Goal: Task Accomplishment & Management: Complete application form

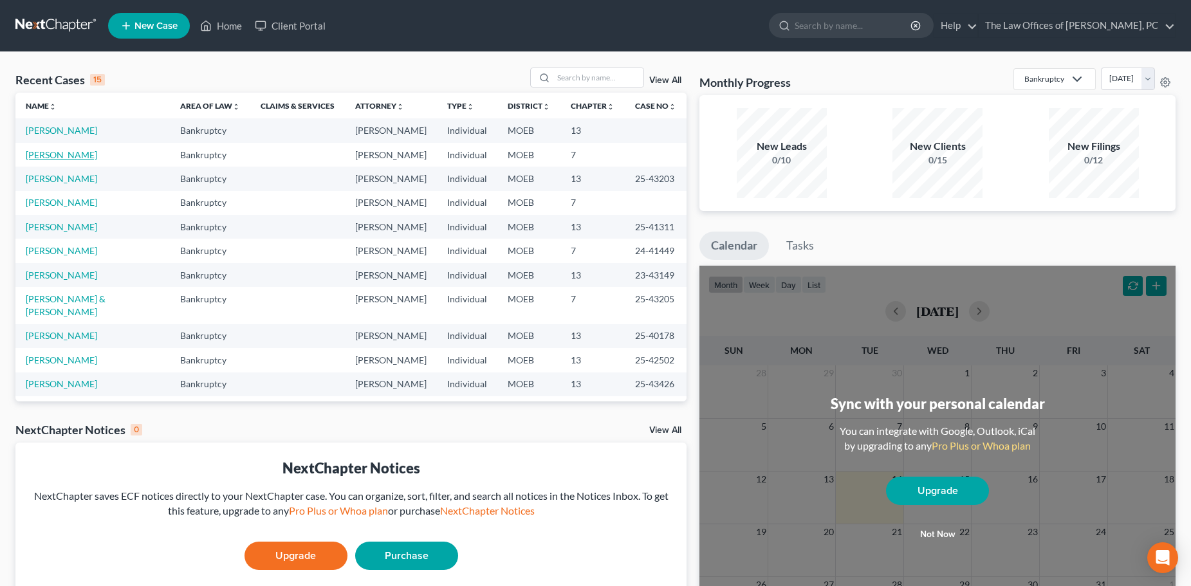
click at [58, 153] on link "[PERSON_NAME]" at bounding box center [61, 154] width 71 height 11
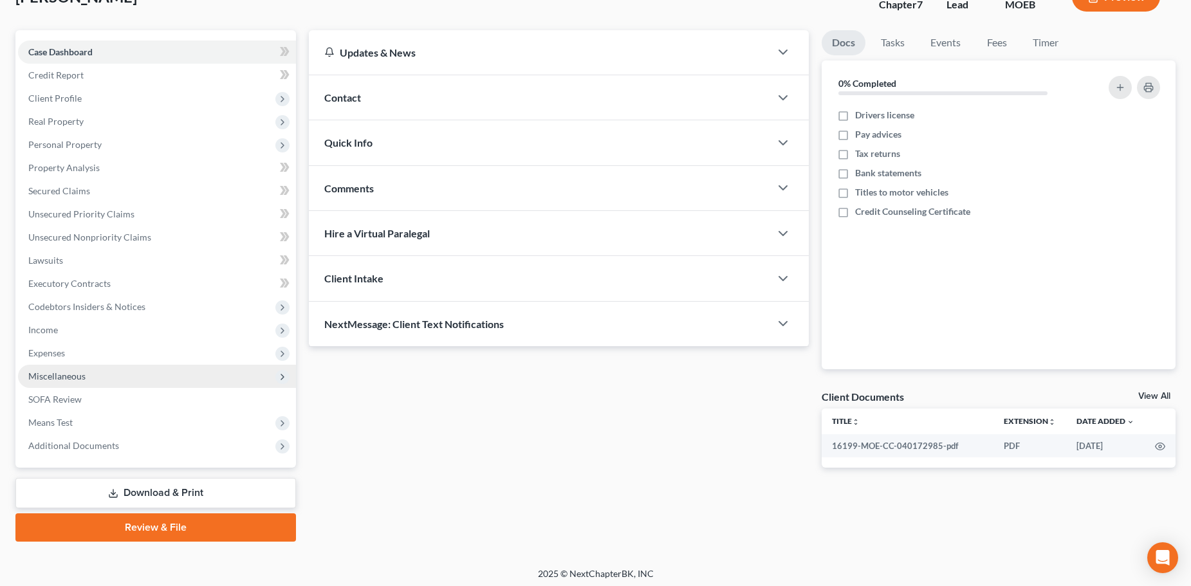
scroll to position [98, 0]
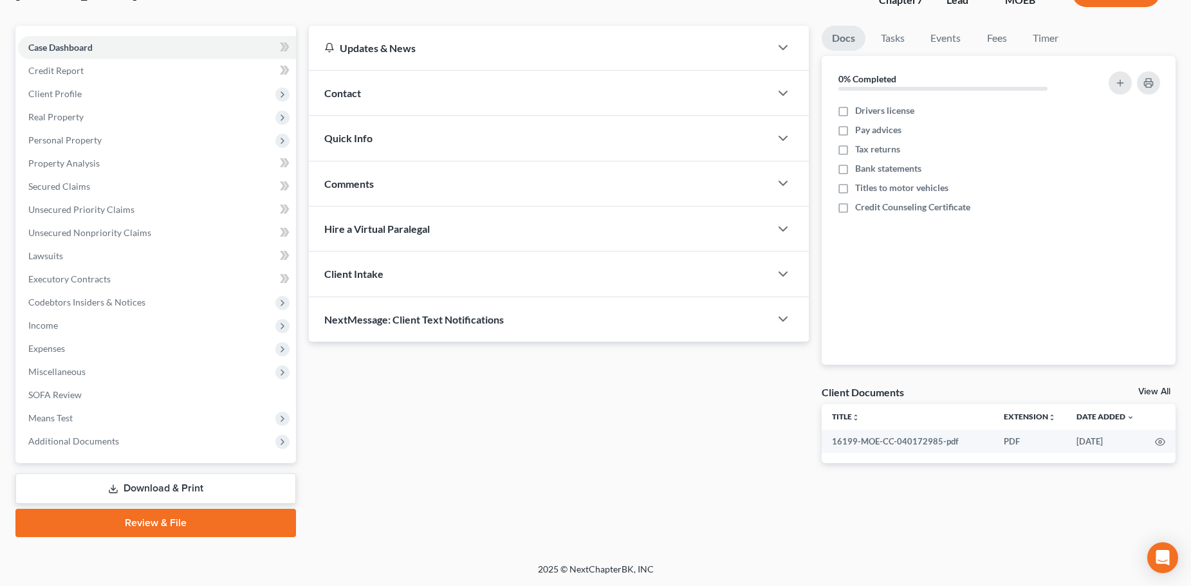
click at [106, 485] on link "Download & Print" at bounding box center [155, 489] width 281 height 30
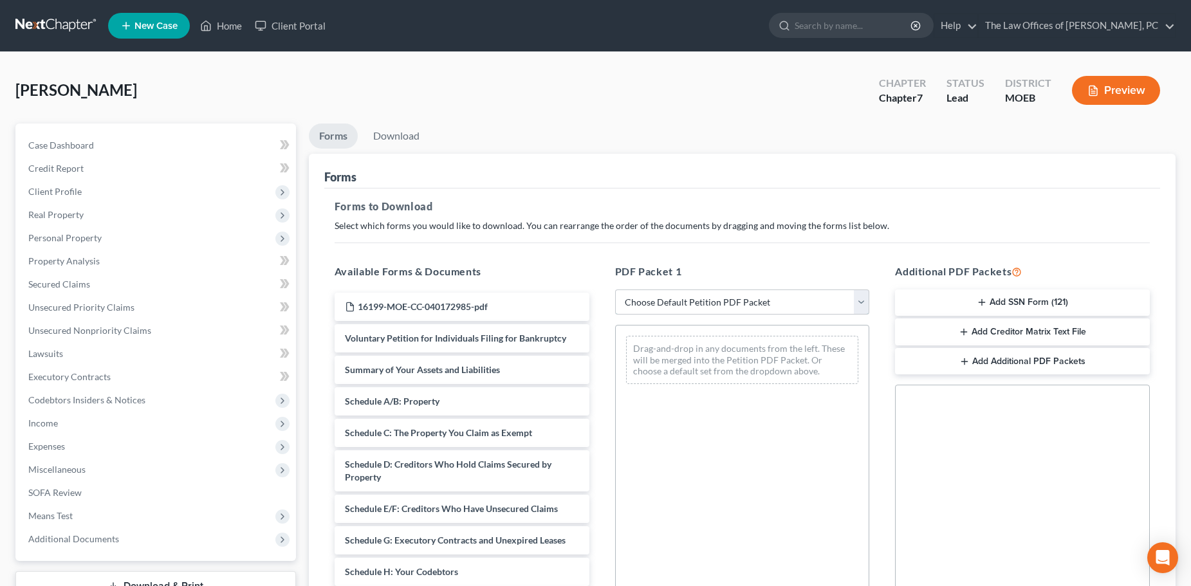
click at [719, 304] on select "Choose Default Petition PDF Packet Complete Bankruptcy Petition (all forms and …" at bounding box center [742, 303] width 255 height 26
click at [992, 302] on button "Add SSN Form (121)" at bounding box center [1022, 303] width 255 height 27
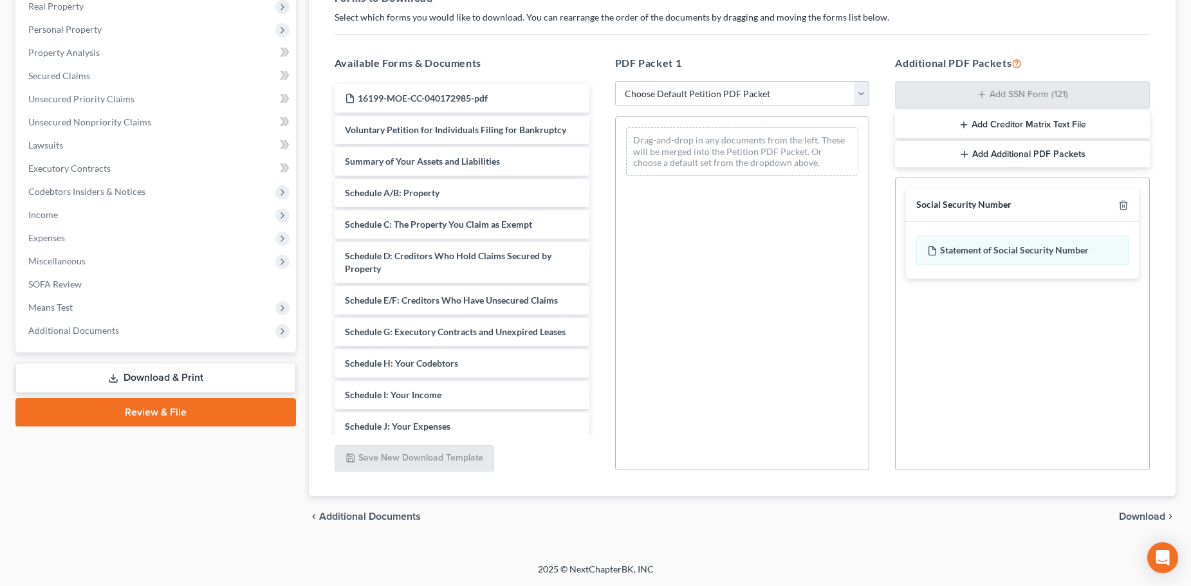
click at [1138, 516] on span "Download" at bounding box center [1142, 517] width 46 height 10
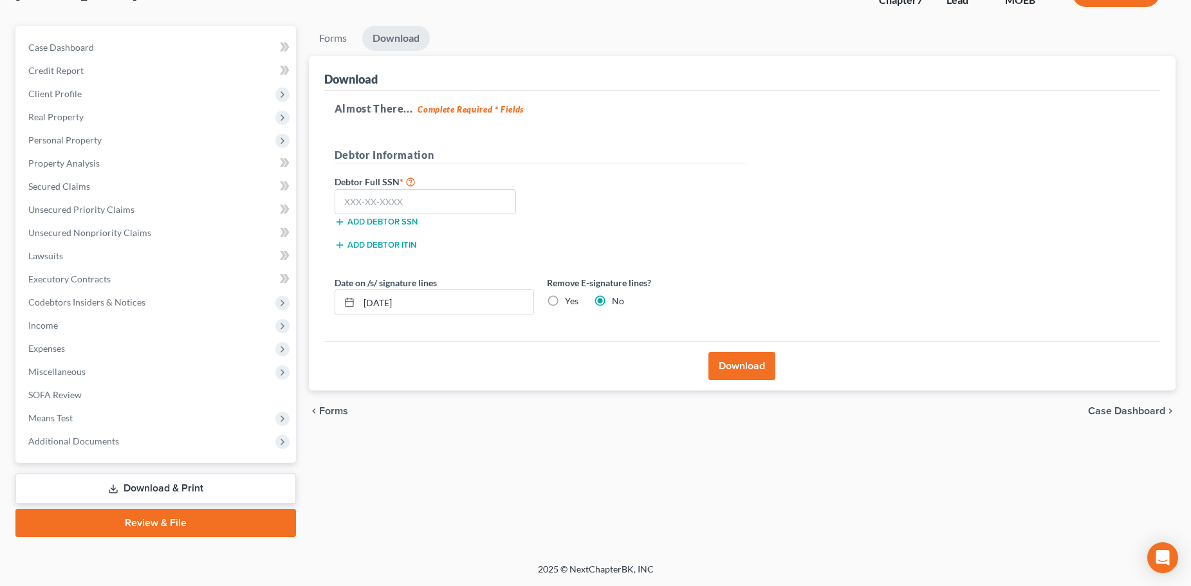
scroll to position [98, 0]
click at [375, 195] on input "text" at bounding box center [426, 202] width 182 height 26
type input "500-11-9459"
click at [730, 369] on button "Download" at bounding box center [741, 366] width 67 height 28
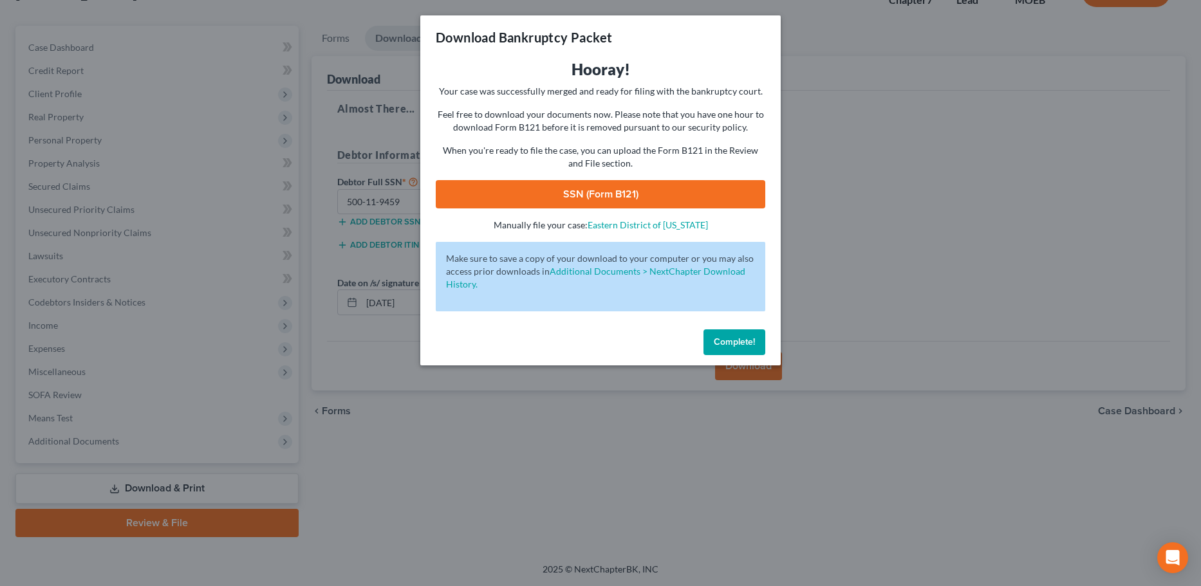
click at [588, 180] on div "Hooray! Your case was successfully merged and ready for filing with the bankrup…" at bounding box center [600, 145] width 329 height 172
click at [575, 200] on link "SSN (Form B121)" at bounding box center [600, 194] width 329 height 28
click at [747, 340] on span "Complete!" at bounding box center [734, 342] width 41 height 11
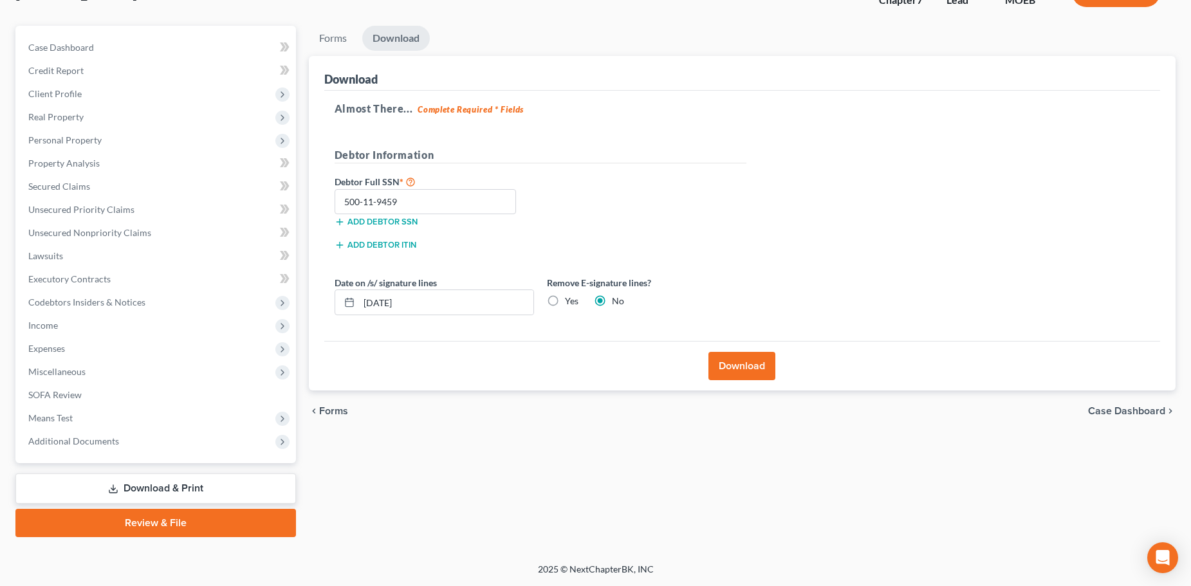
click at [205, 521] on link "Review & File" at bounding box center [155, 523] width 281 height 28
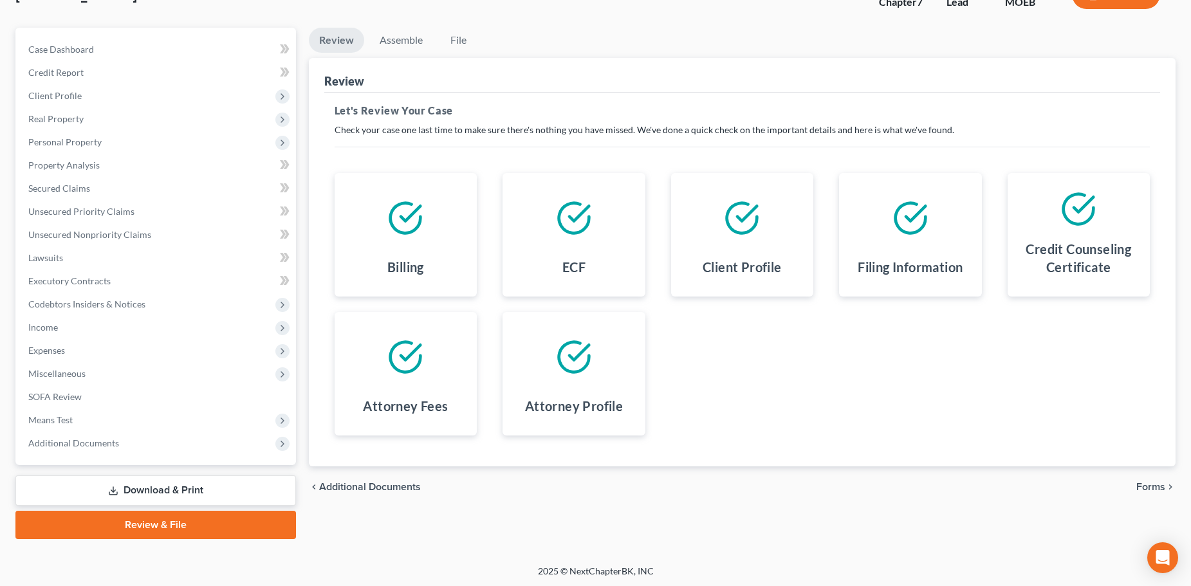
scroll to position [98, 0]
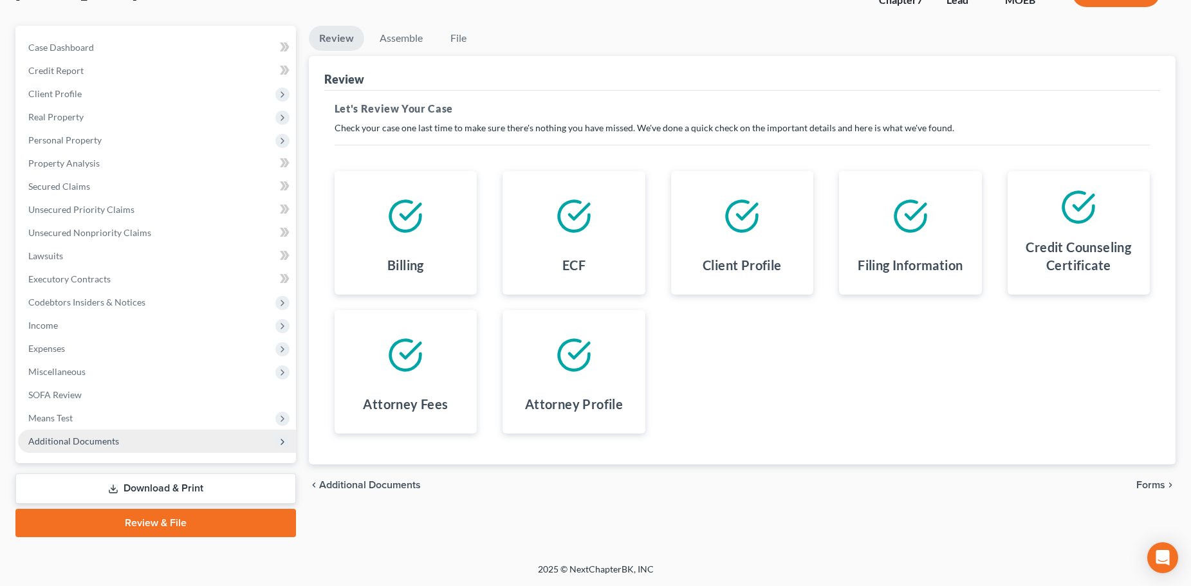
click at [91, 445] on span "Additional Documents" at bounding box center [73, 441] width 91 height 11
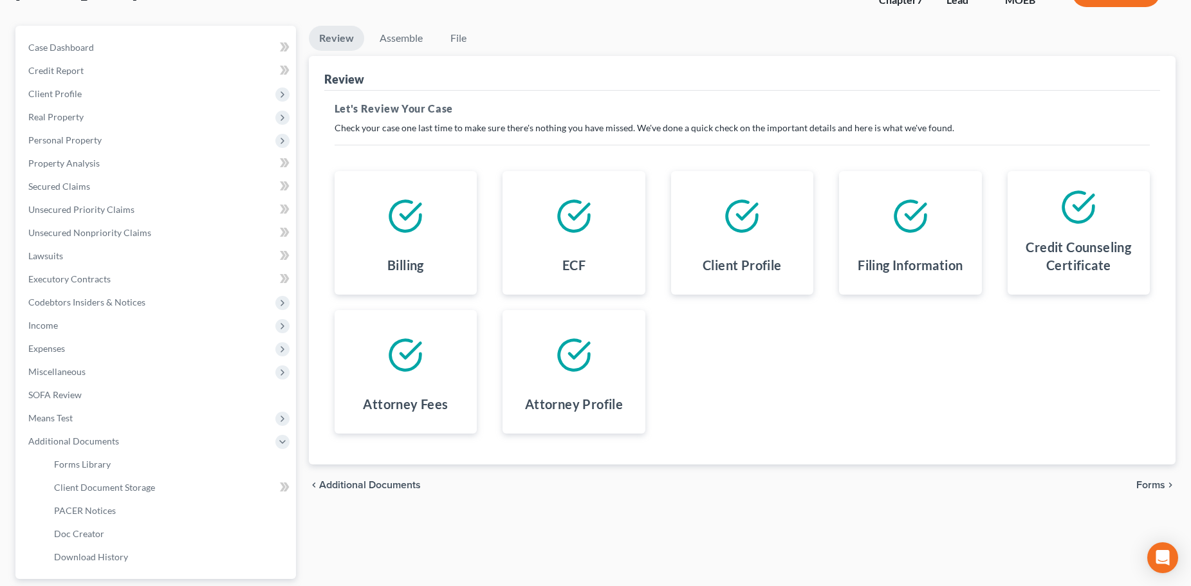
click at [1156, 482] on span "Forms" at bounding box center [1150, 485] width 29 height 10
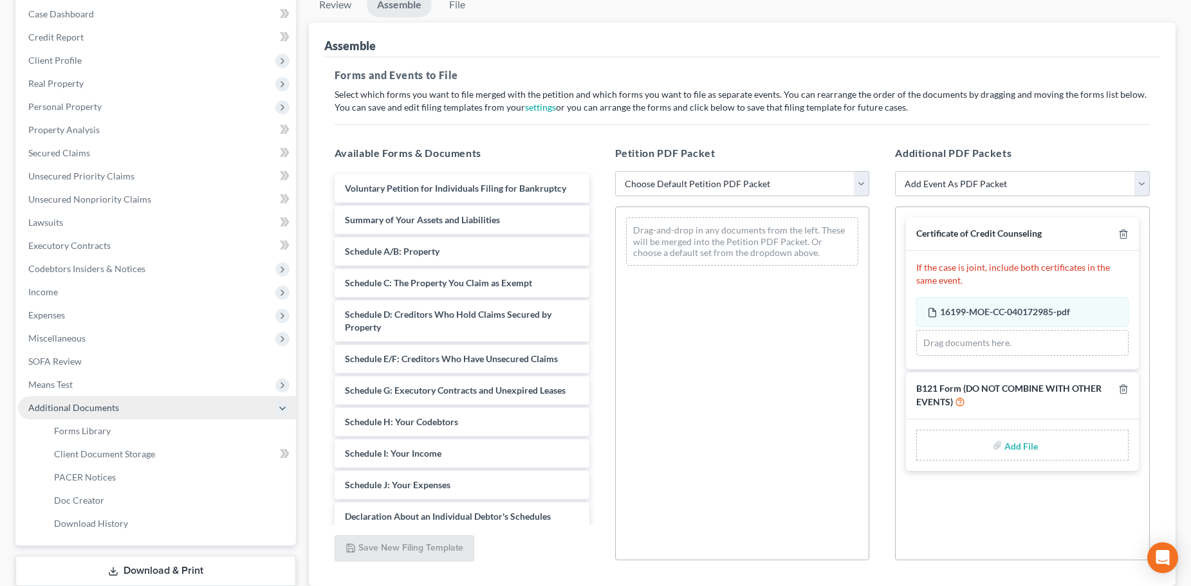
scroll to position [221, 0]
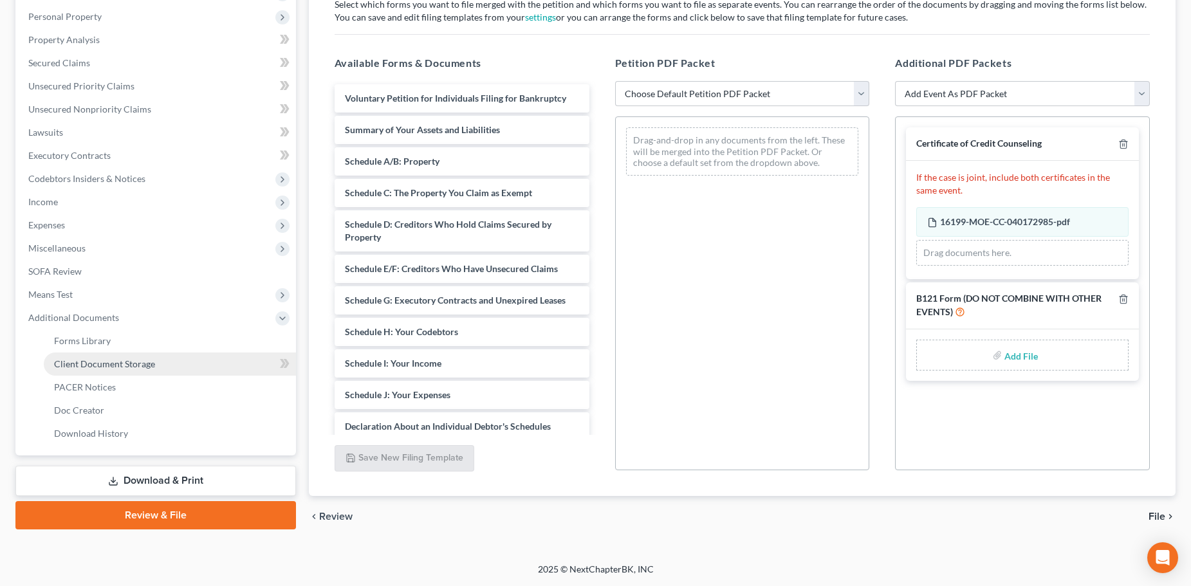
click at [100, 355] on link "Client Document Storage" at bounding box center [170, 364] width 252 height 23
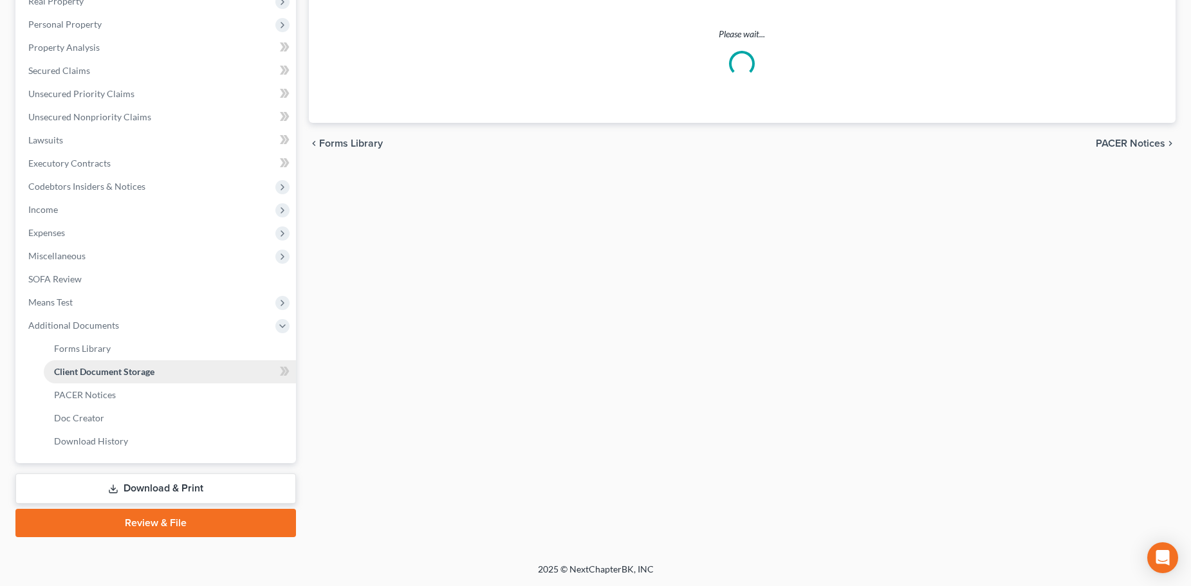
scroll to position [69, 0]
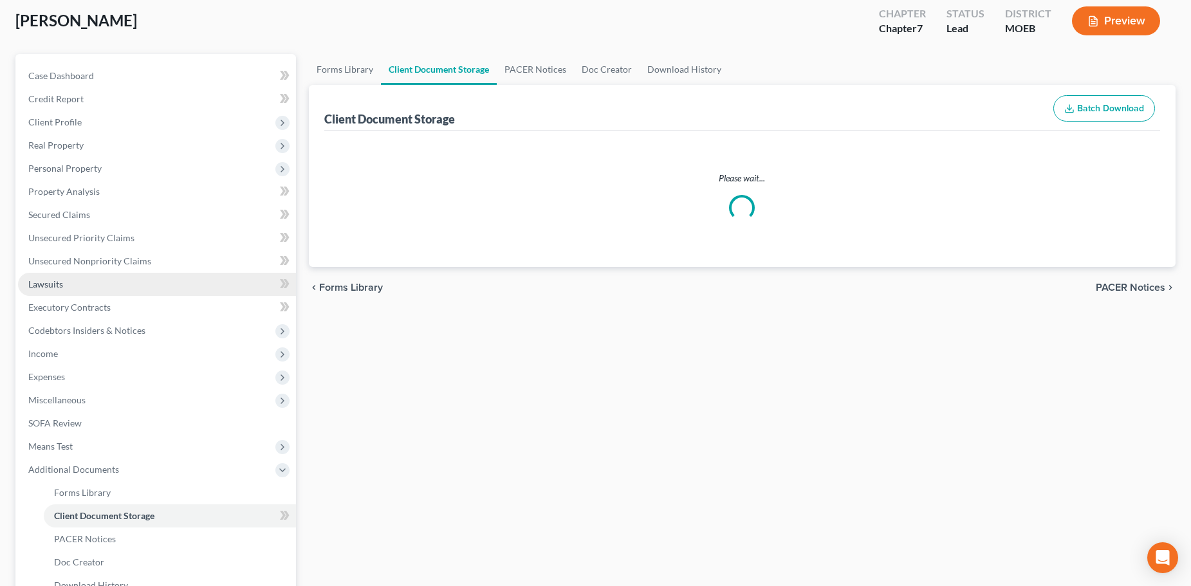
select select "9"
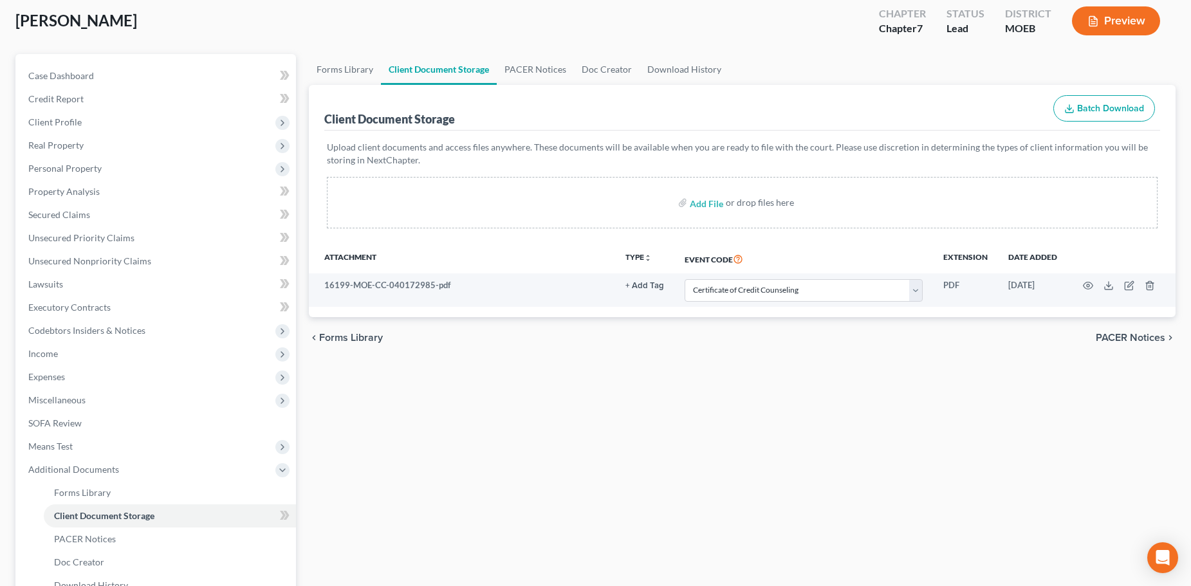
scroll to position [0, 0]
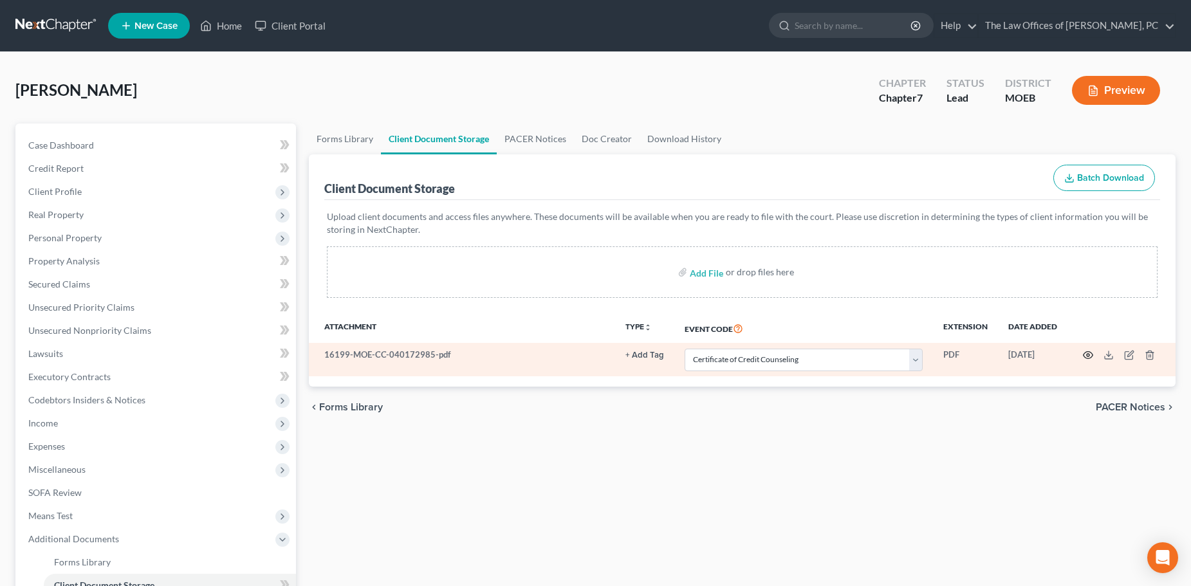
click at [1091, 356] on icon "button" at bounding box center [1088, 355] width 10 height 10
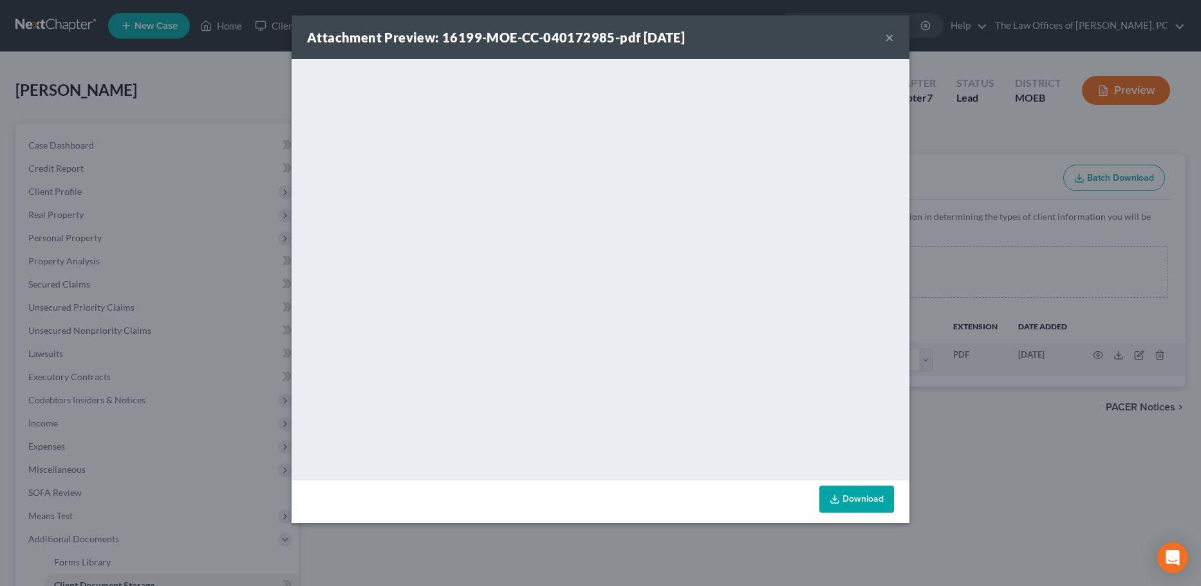
click at [890, 39] on button "×" at bounding box center [889, 37] width 9 height 15
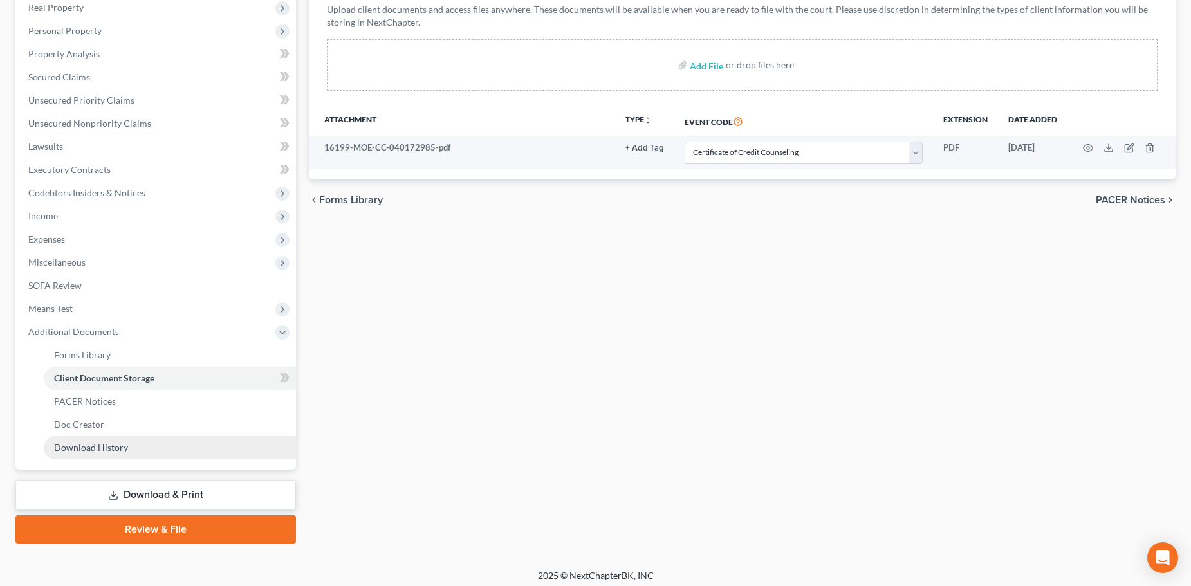
scroll to position [214, 0]
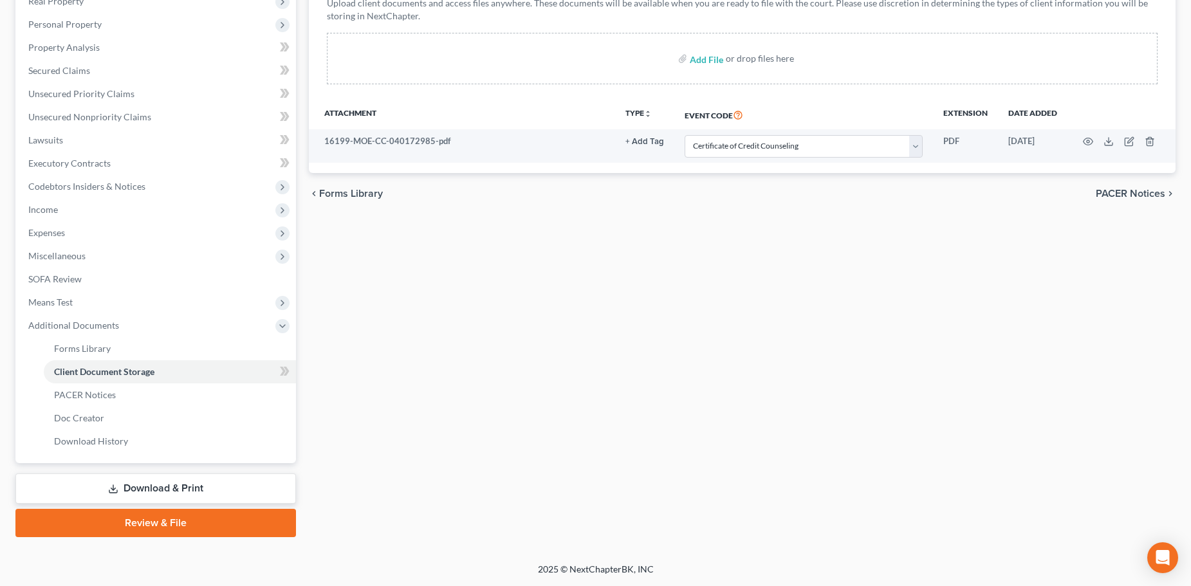
click at [202, 494] on link "Download & Print" at bounding box center [155, 489] width 281 height 30
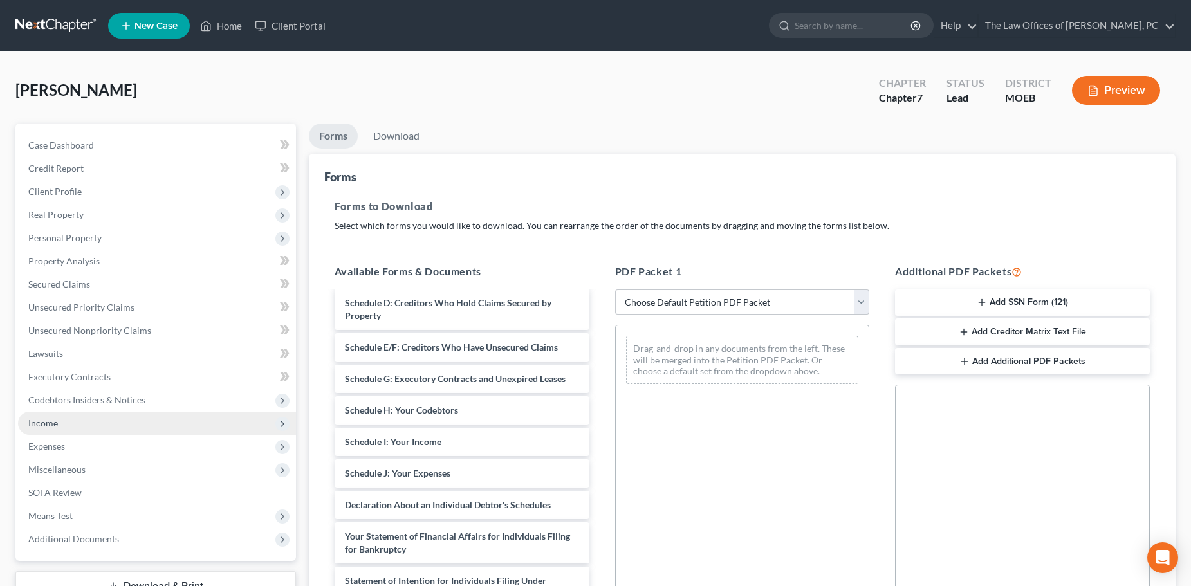
scroll to position [313, 0]
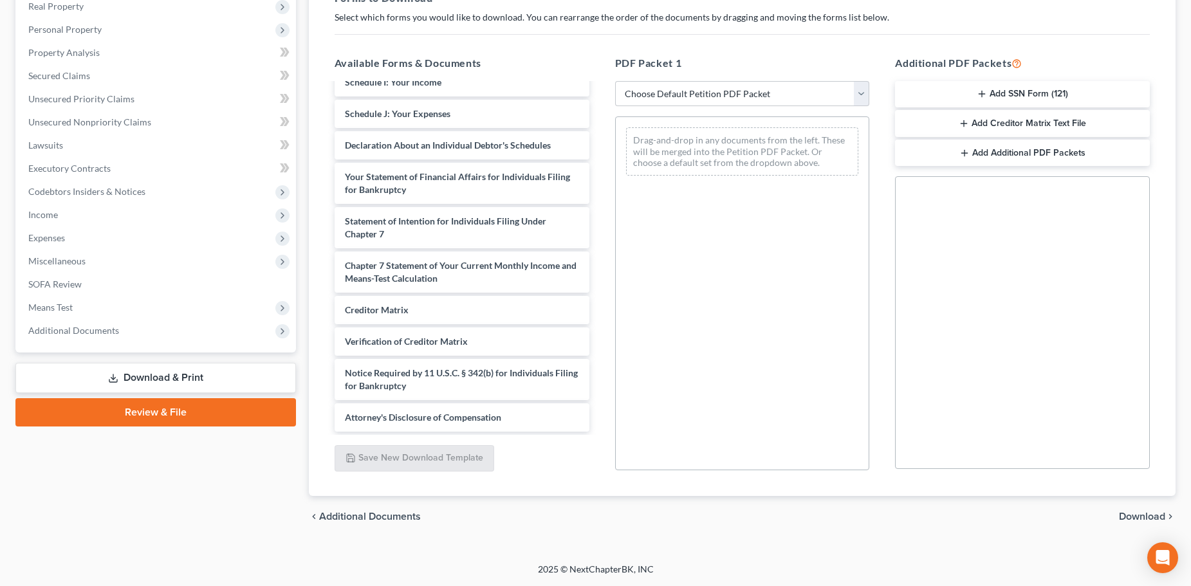
click at [169, 409] on link "Review & File" at bounding box center [155, 412] width 281 height 28
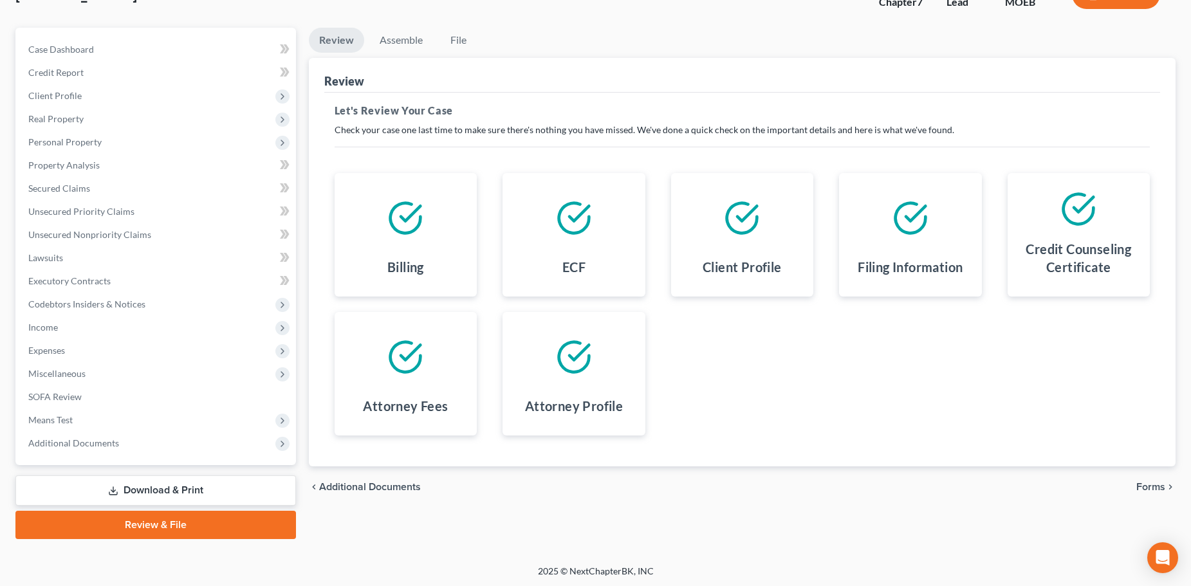
scroll to position [98, 0]
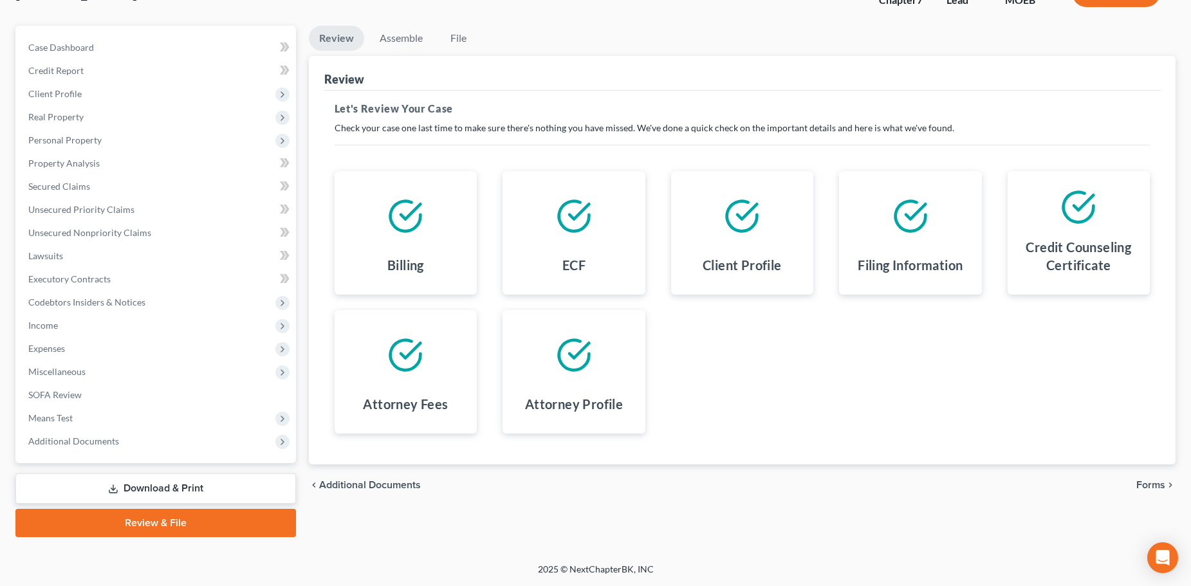
click at [1154, 486] on span "Forms" at bounding box center [1150, 485] width 29 height 10
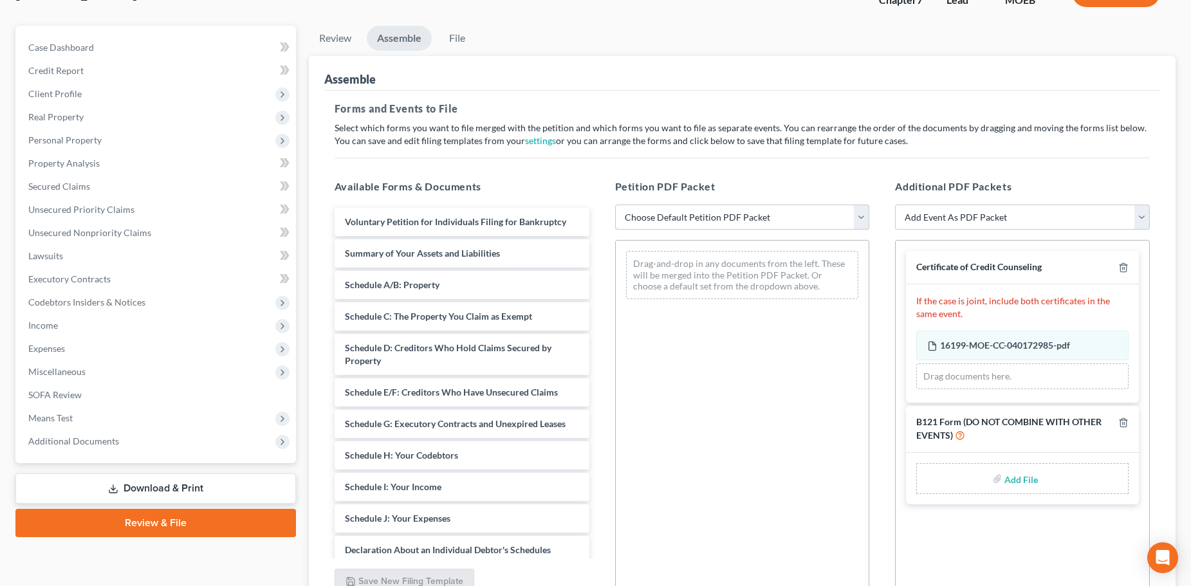
drag, startPoint x: 705, startPoint y: 219, endPoint x: 703, endPoint y: 228, distance: 9.7
click at [705, 219] on select "Choose Default Petition PDF Packet Complete Bankruptcy Petition (all forms and …" at bounding box center [742, 218] width 255 height 26
select select "0"
click at [615, 205] on select "Choose Default Petition PDF Packet Complete Bankruptcy Petition (all forms and …" at bounding box center [742, 218] width 255 height 26
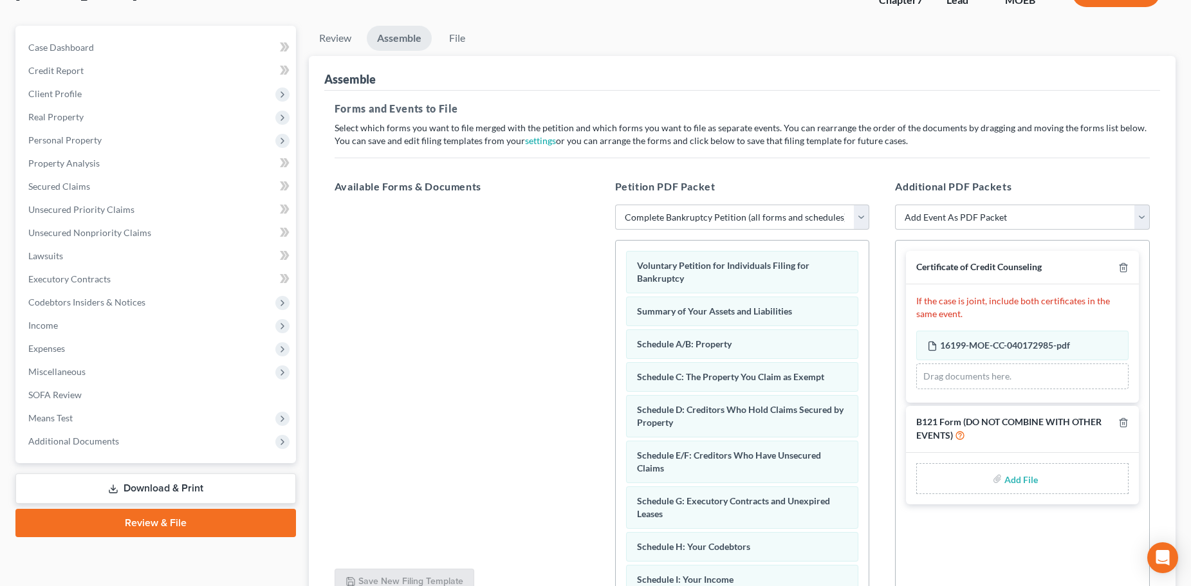
click at [1033, 481] on input "file" at bounding box center [1020, 478] width 31 height 23
type input "C:\fakepath\[PERSON_NAME] 121.pdf"
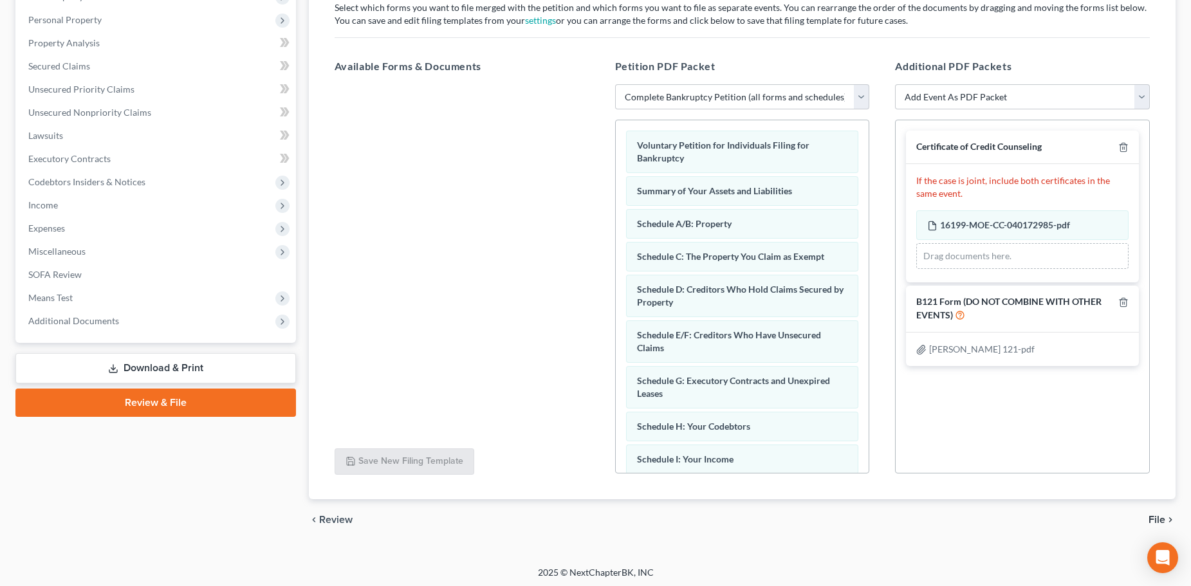
scroll to position [221, 0]
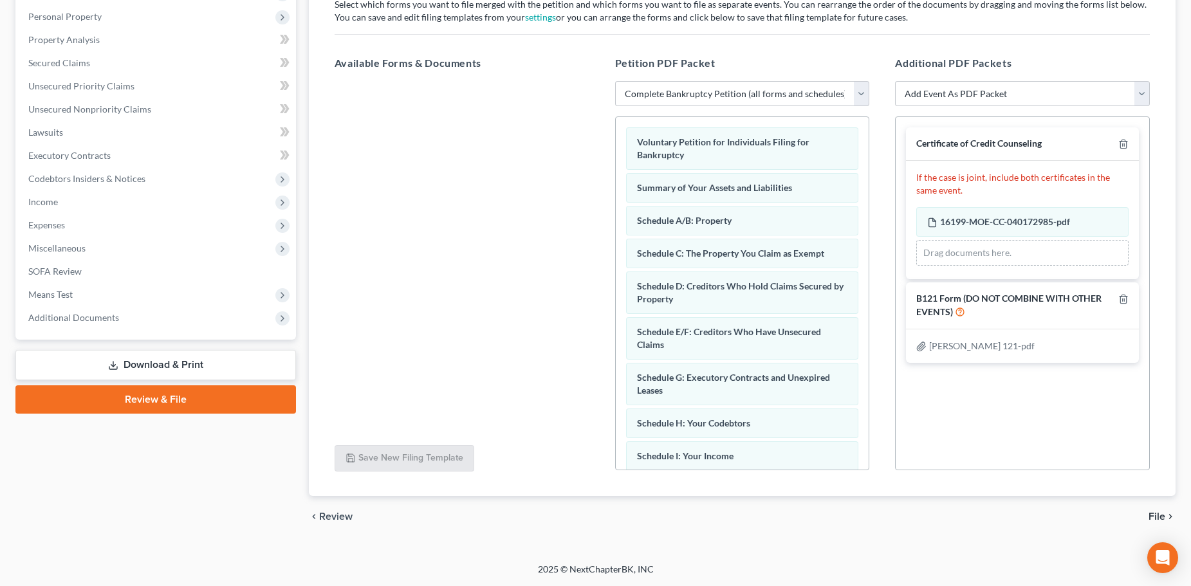
click at [1156, 516] on span "File" at bounding box center [1157, 517] width 17 height 10
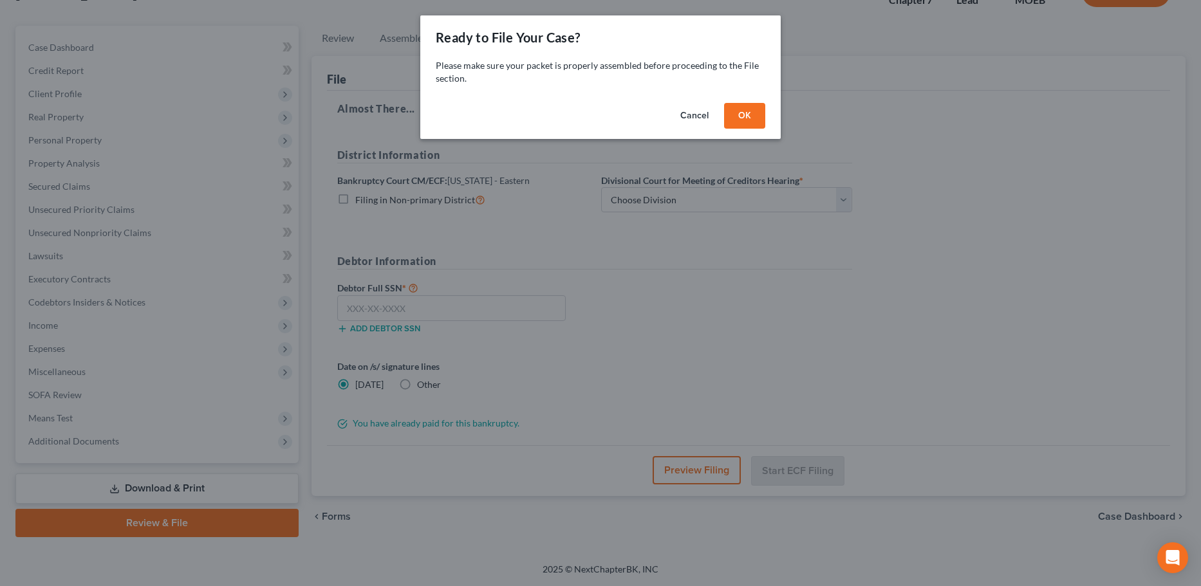
click at [741, 119] on button "OK" at bounding box center [744, 116] width 41 height 26
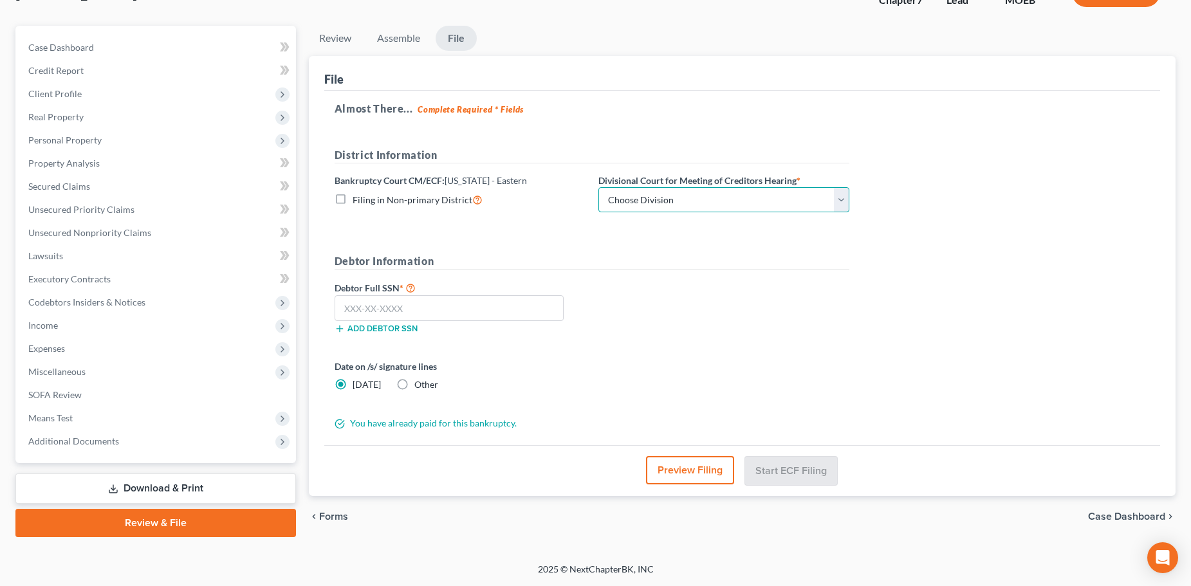
click at [660, 207] on select "Choose Division Cape Girardeau Hannibal [GEOGRAPHIC_DATA][PERSON_NAME]" at bounding box center [723, 200] width 251 height 26
select select "2"
click at [598, 187] on select "Choose Division Cape Girardeau Hannibal [GEOGRAPHIC_DATA][PERSON_NAME]" at bounding box center [723, 200] width 251 height 26
click at [401, 310] on input "text" at bounding box center [449, 308] width 229 height 26
paste input "text"
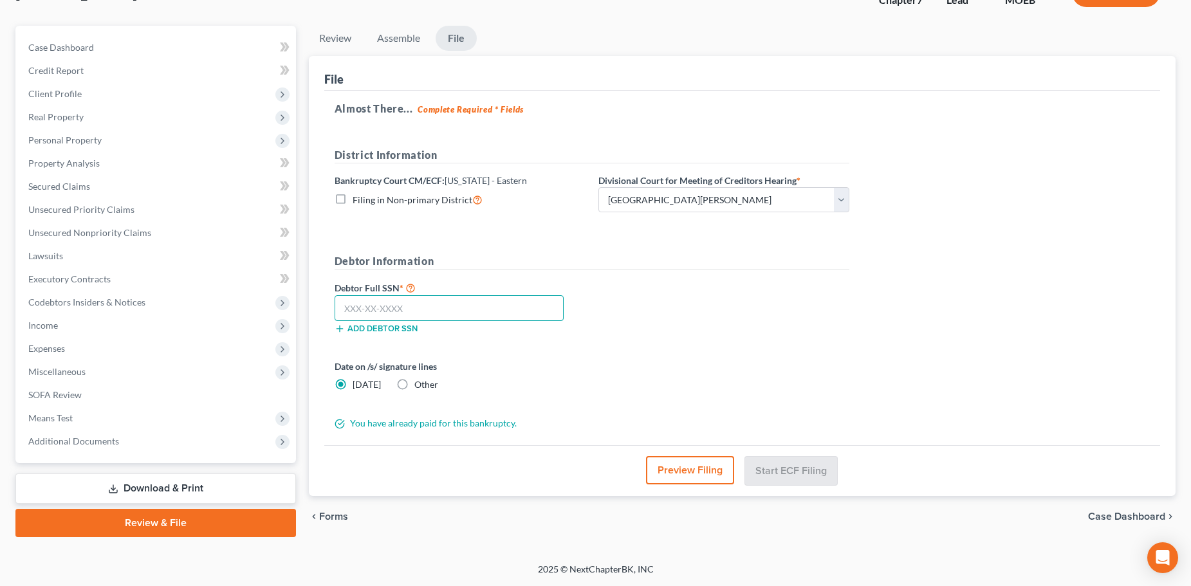
click at [400, 309] on input "text" at bounding box center [449, 308] width 229 height 26
click at [460, 308] on input "text" at bounding box center [449, 308] width 229 height 26
type input "500-11-9459"
click at [793, 468] on button "Start ECF Filing" at bounding box center [791, 470] width 92 height 28
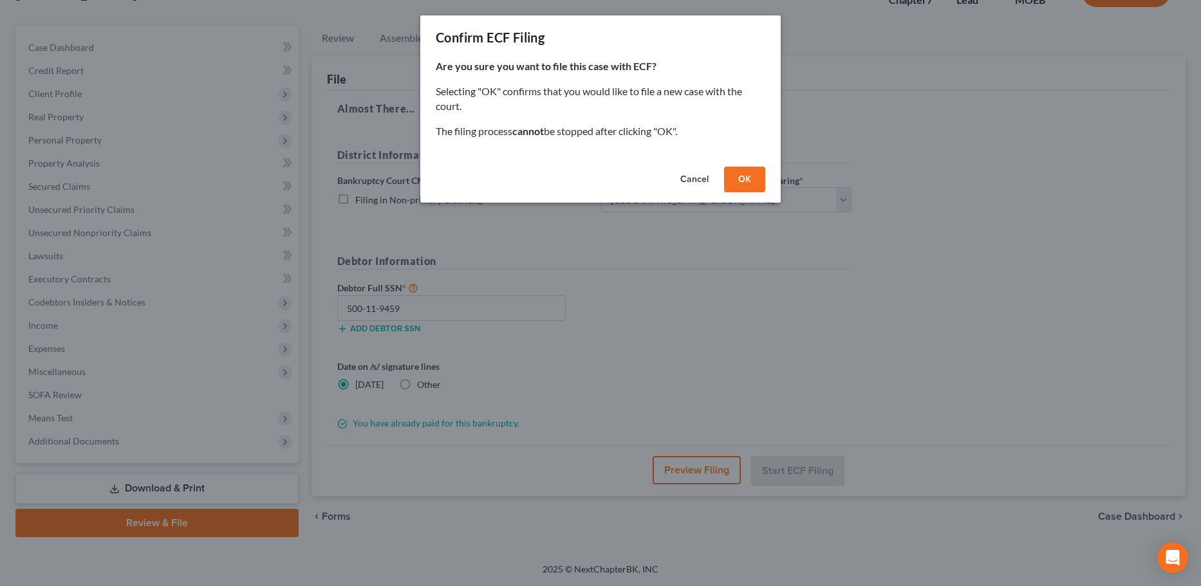
click at [734, 185] on button "OK" at bounding box center [744, 180] width 41 height 26
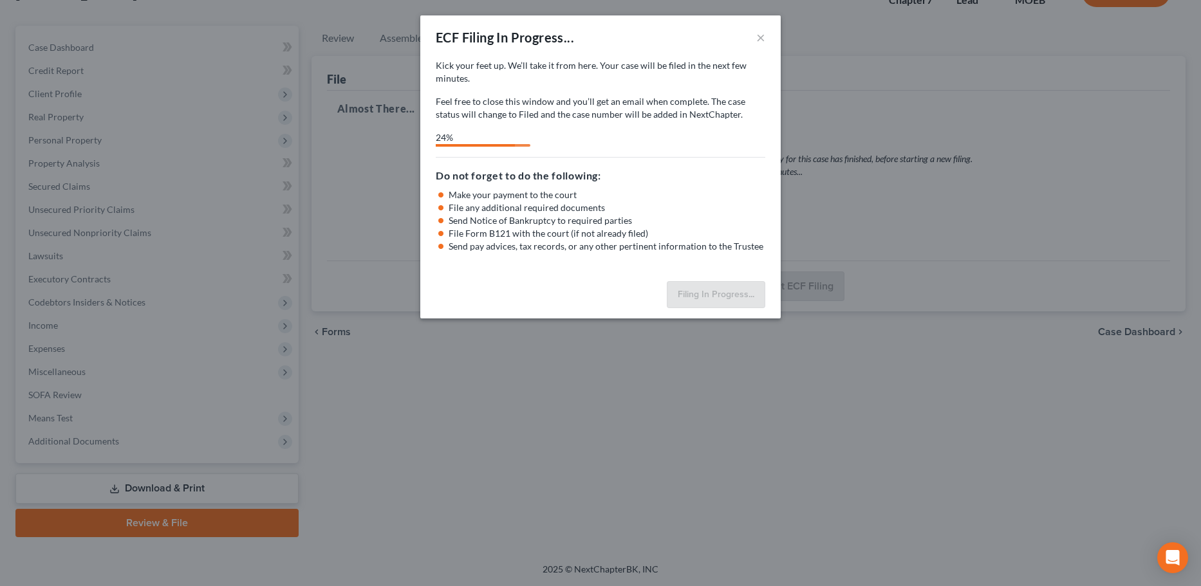
select select "2"
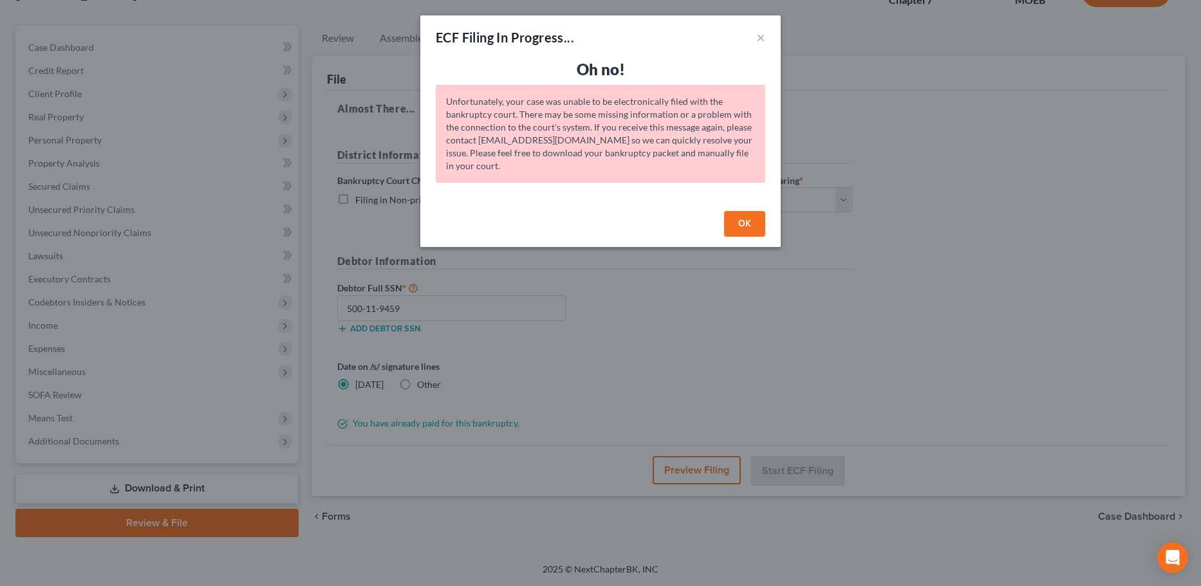
click at [755, 221] on button "OK" at bounding box center [744, 224] width 41 height 26
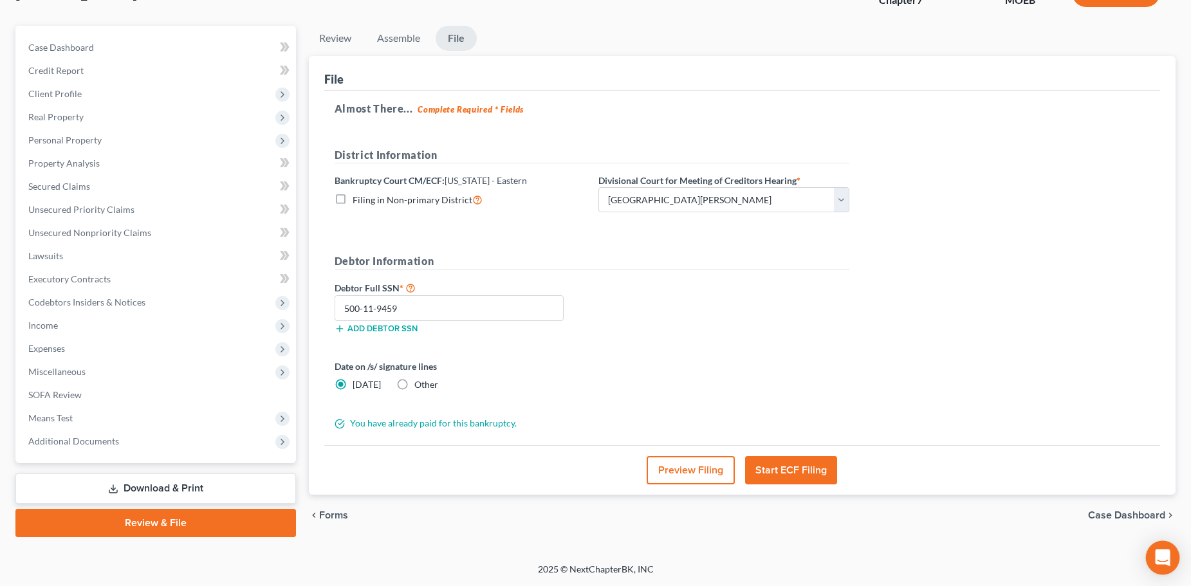
click at [1151, 555] on div "Open Intercom Messenger" at bounding box center [1163, 558] width 34 height 34
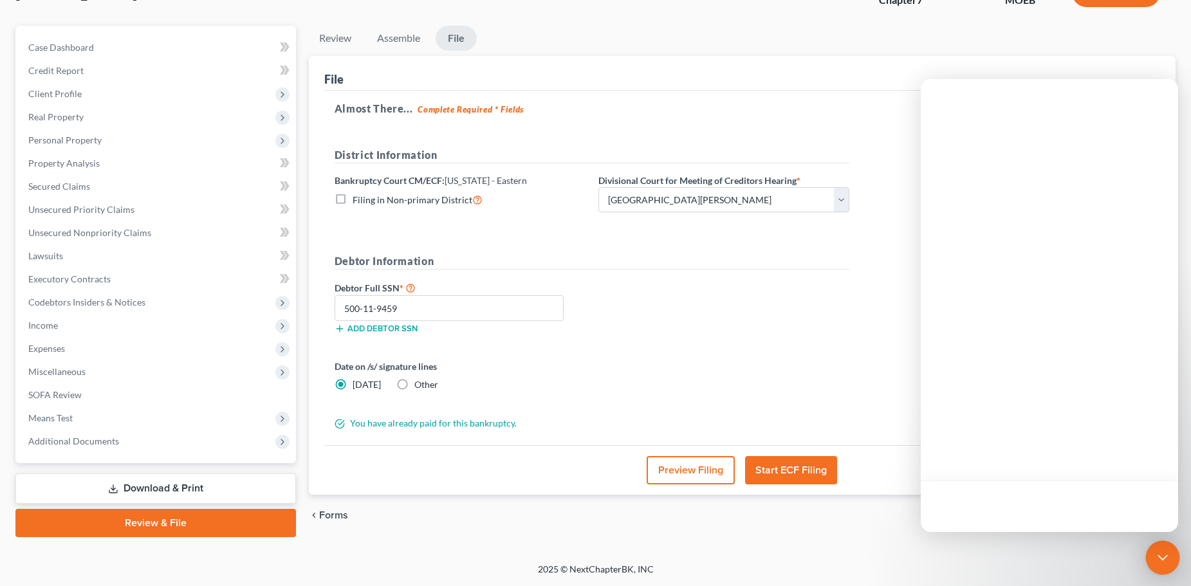
scroll to position [0, 0]
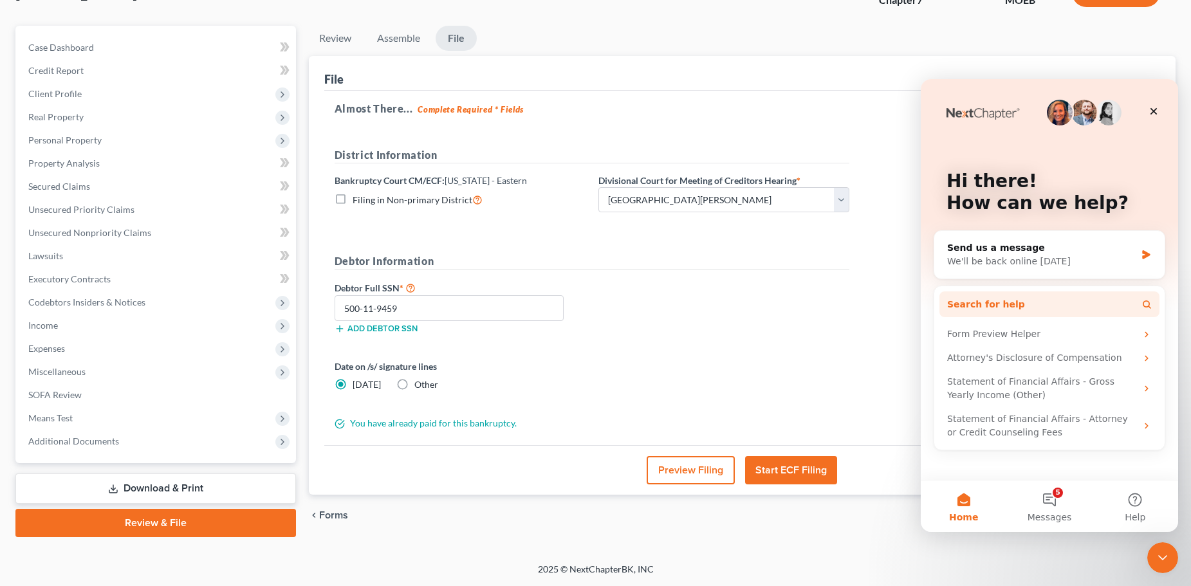
click at [1009, 302] on button "Search for help" at bounding box center [1050, 305] width 220 height 26
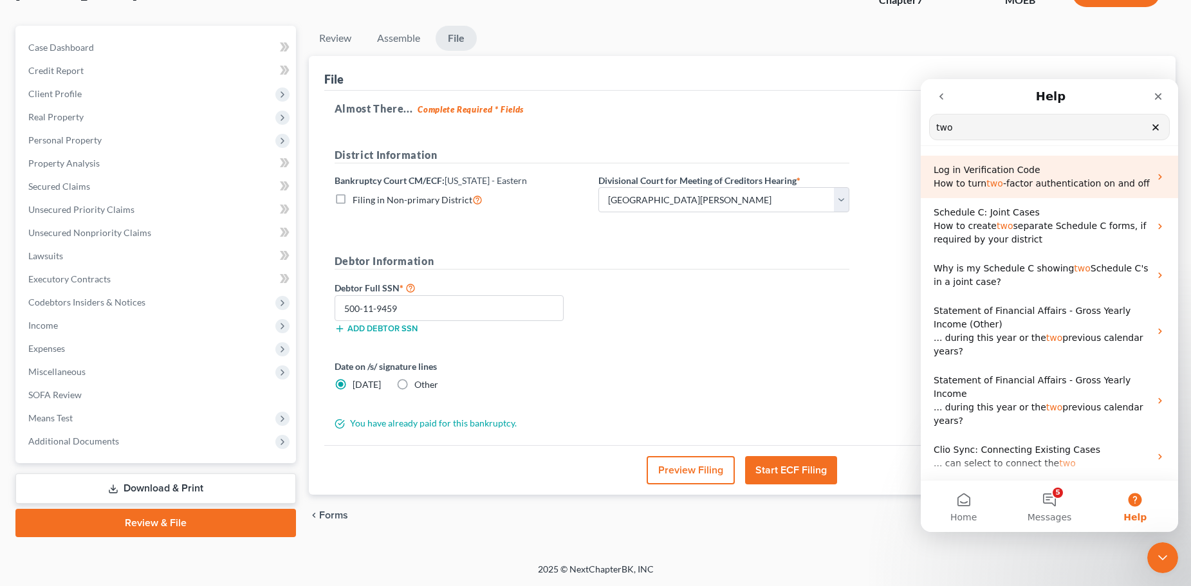
type input "two"
click at [992, 181] on span "two" at bounding box center [994, 183] width 17 height 10
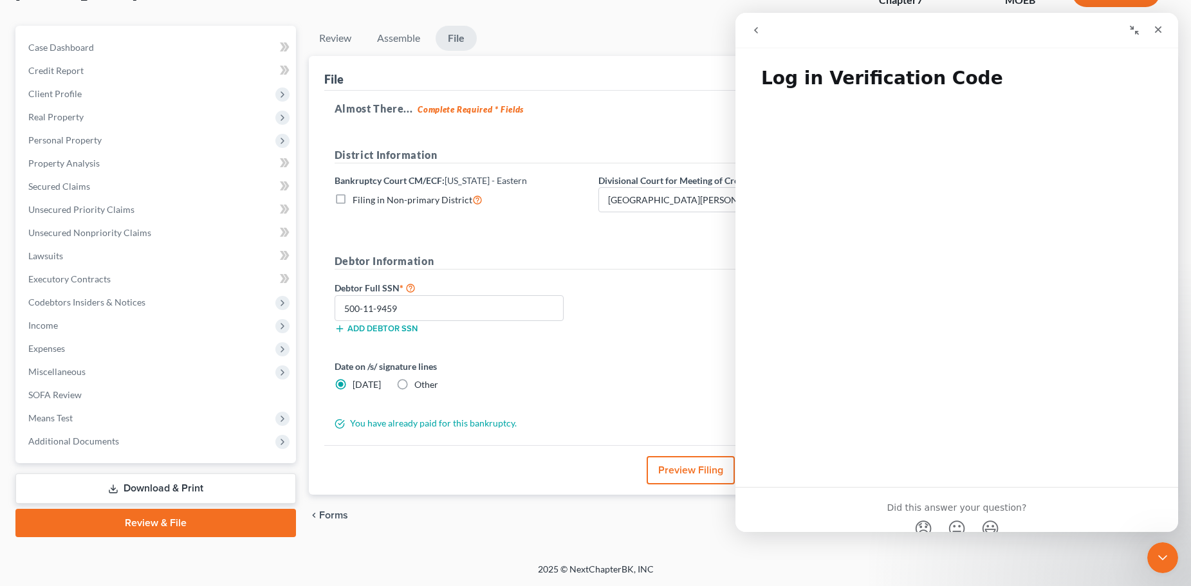
click at [755, 27] on icon "go back" at bounding box center [756, 30] width 10 height 10
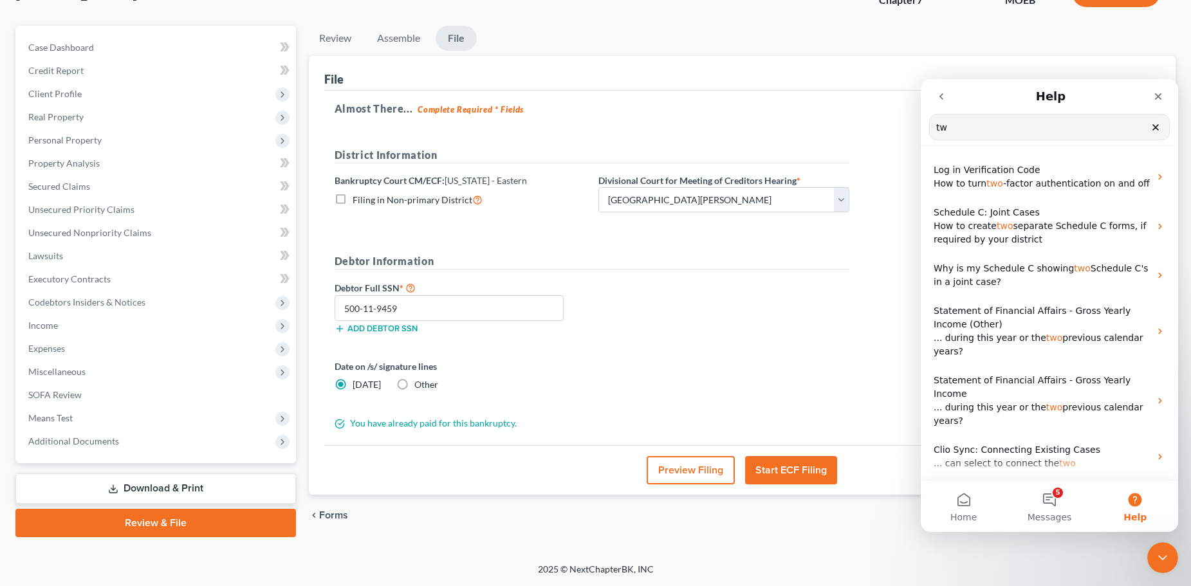
type input "t"
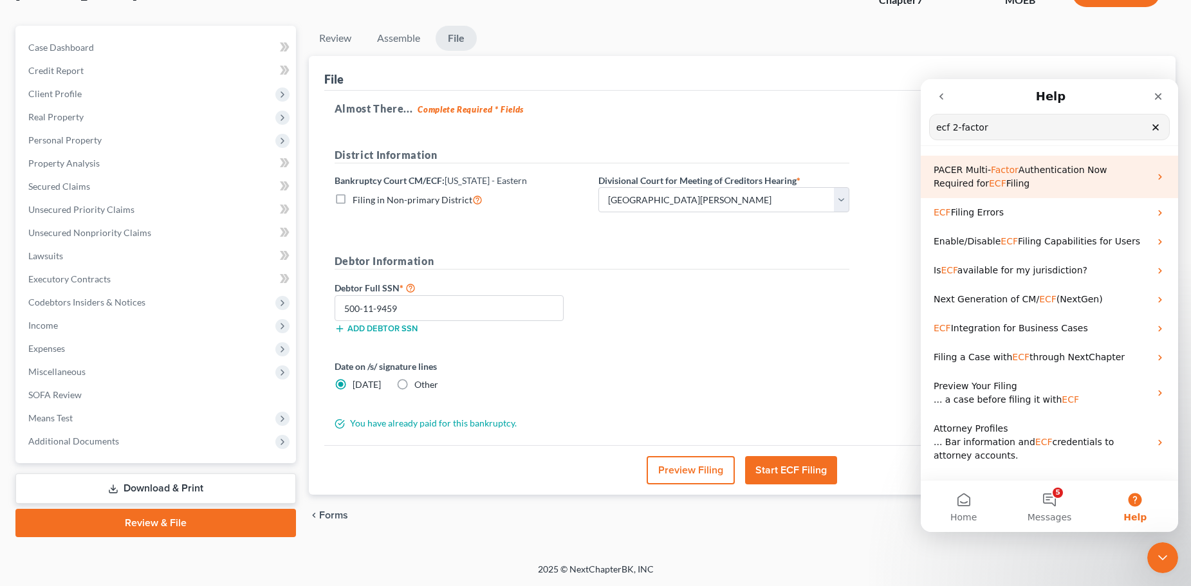
type input "ecf 2-factor"
click at [972, 171] on span "PACER Multi-" at bounding box center [962, 170] width 57 height 10
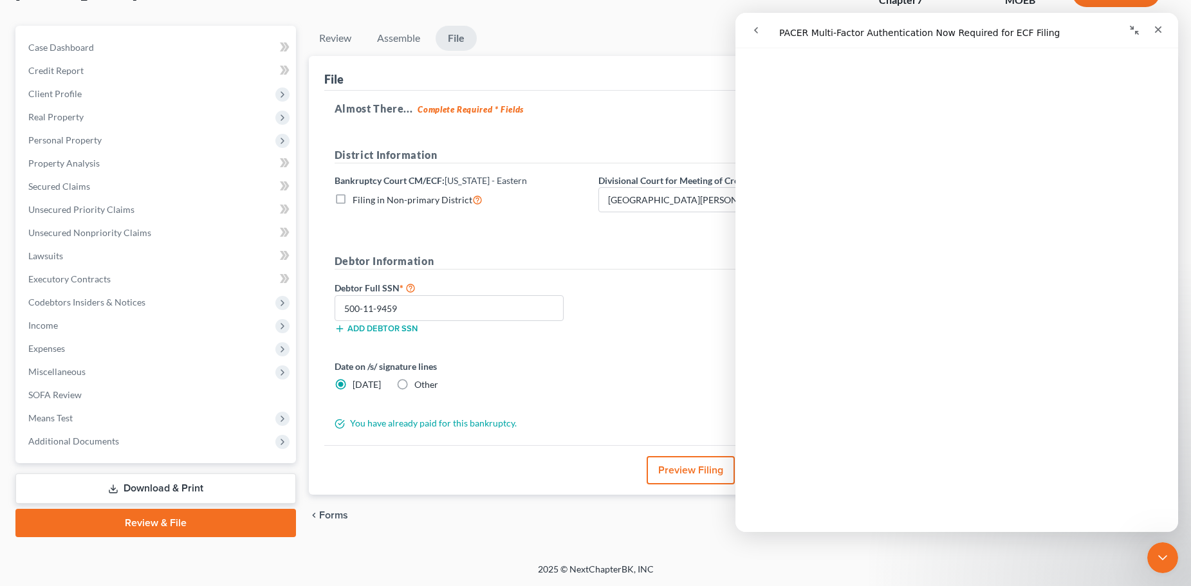
scroll to position [128, 0]
click at [560, 358] on form "District Information Bankruptcy Court CM/ECF: Missouri - Eastern Filing in Non-…" at bounding box center [592, 288] width 515 height 283
click at [399, 302] on input "500-11-9459" at bounding box center [449, 308] width 229 height 26
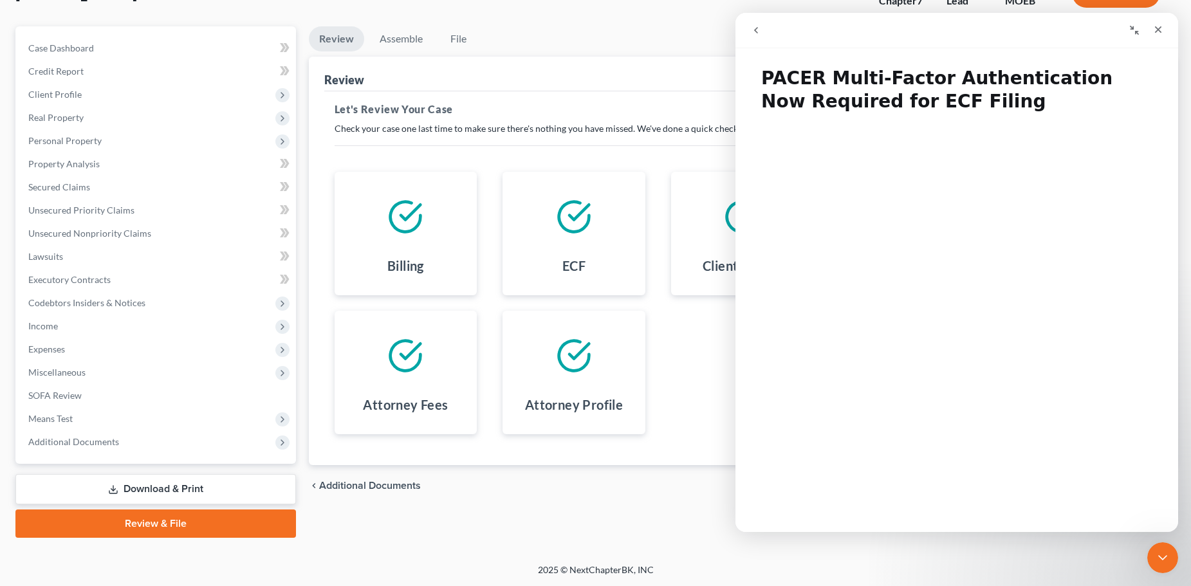
click at [624, 499] on div "chevron_left Additional Documents Forms chevron_right" at bounding box center [742, 485] width 867 height 41
click at [1165, 558] on icon "Close Intercom Messenger" at bounding box center [1160, 555] width 15 height 15
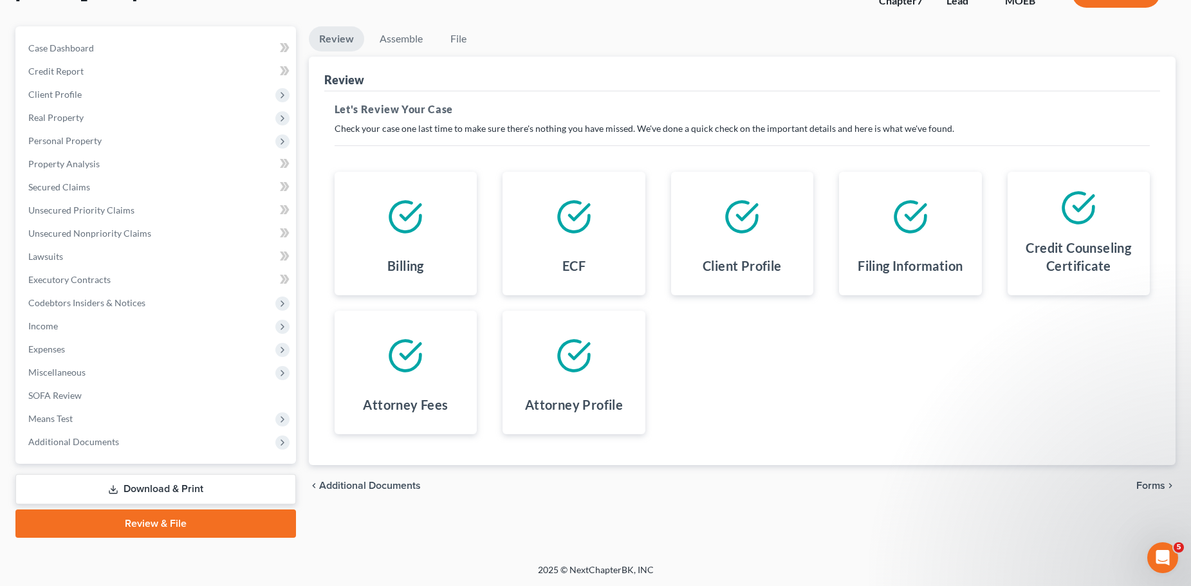
click at [1141, 483] on span "Forms" at bounding box center [1150, 486] width 29 height 10
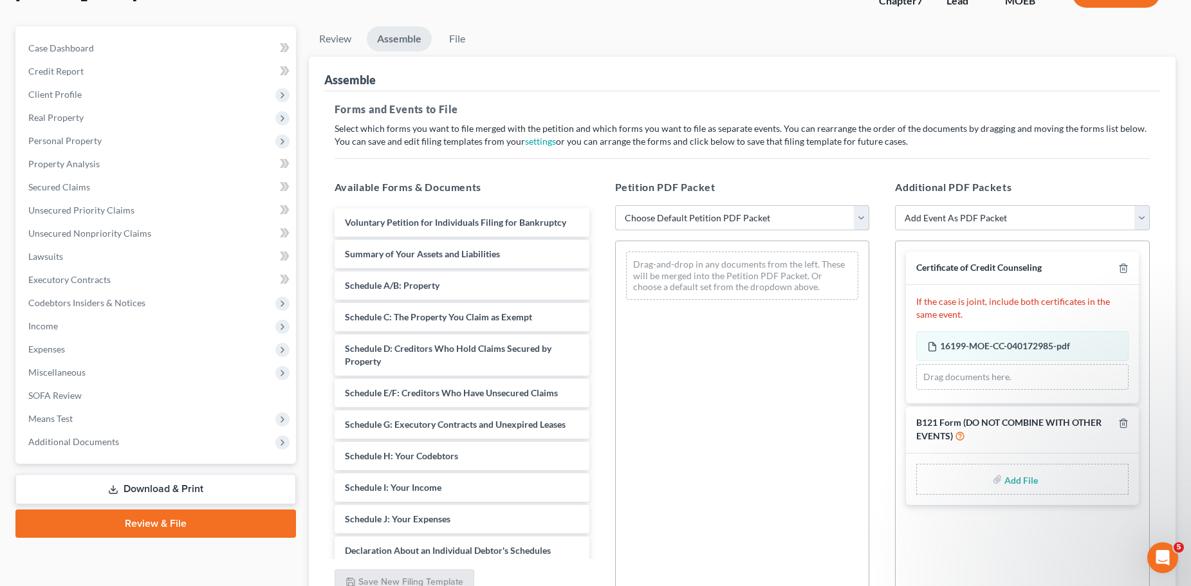
drag, startPoint x: 653, startPoint y: 220, endPoint x: 653, endPoint y: 228, distance: 7.7
click at [653, 220] on select "Choose Default Petition PDF Packet Complete Bankruptcy Petition (all forms and …" at bounding box center [742, 218] width 255 height 26
select select "0"
click at [615, 205] on select "Choose Default Petition PDF Packet Complete Bankruptcy Petition (all forms and …" at bounding box center [742, 218] width 255 height 26
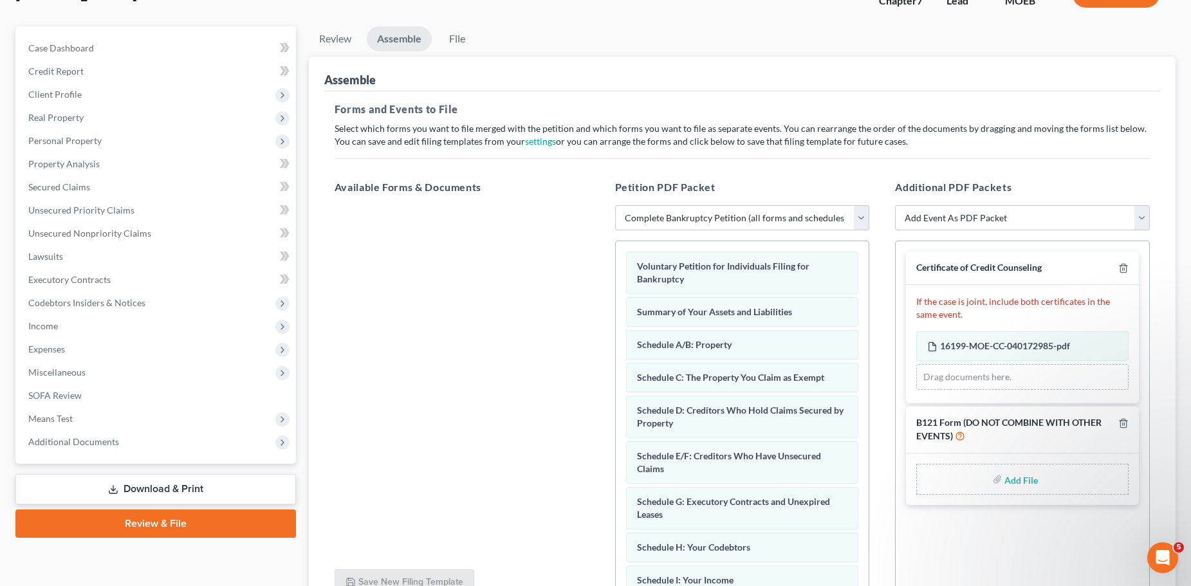
click at [1000, 473] on div "Add File" at bounding box center [1022, 479] width 212 height 31
click at [1005, 479] on label "Add File" at bounding box center [1023, 481] width 36 height 23
click at [1014, 480] on input "file" at bounding box center [1020, 479] width 31 height 23
type input "C:\fakepath\[PERSON_NAME] 121.pdf"
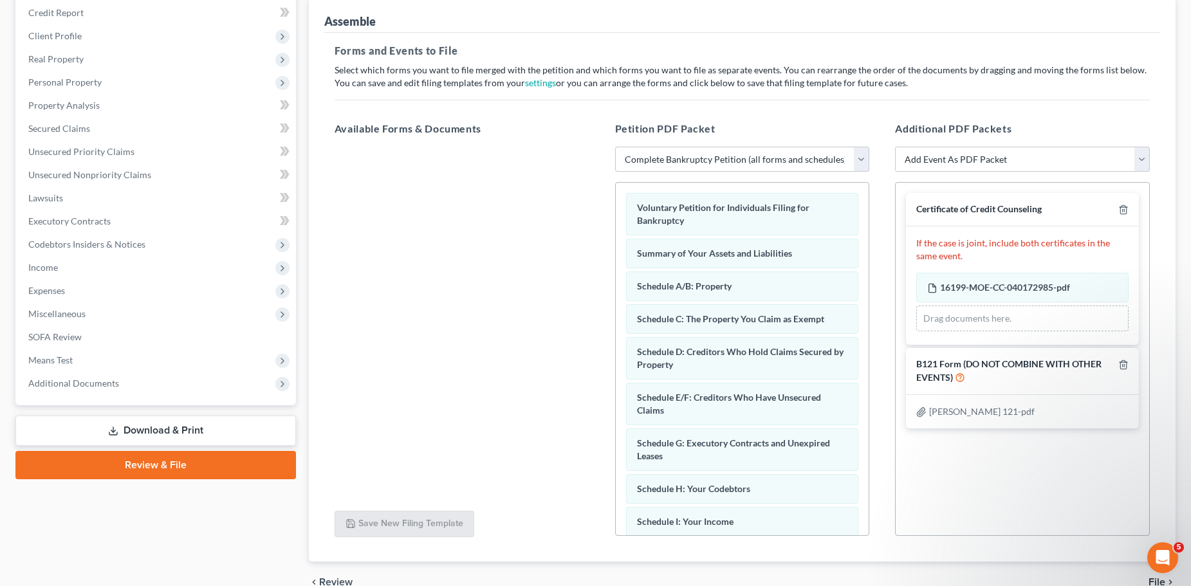
scroll to position [221, 0]
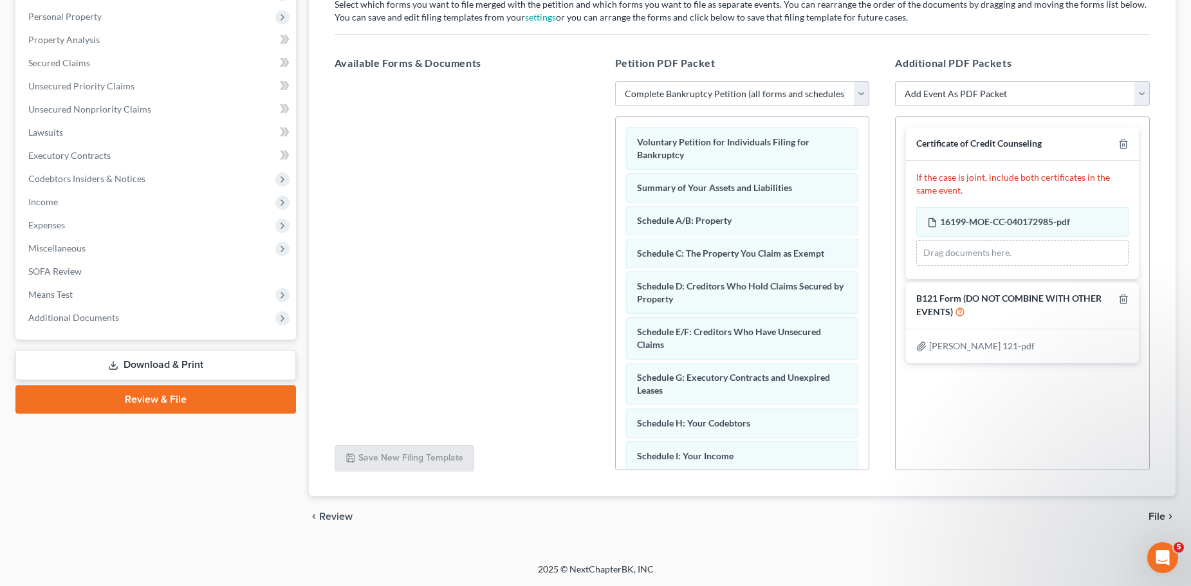
click at [1154, 516] on span "File" at bounding box center [1157, 517] width 17 height 10
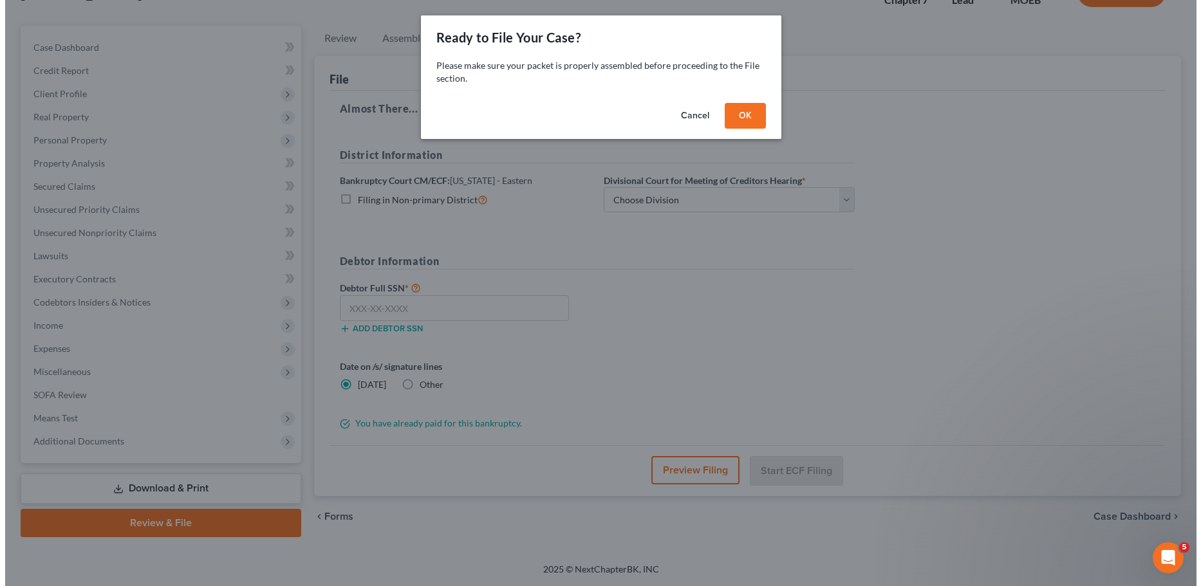
scroll to position [98, 0]
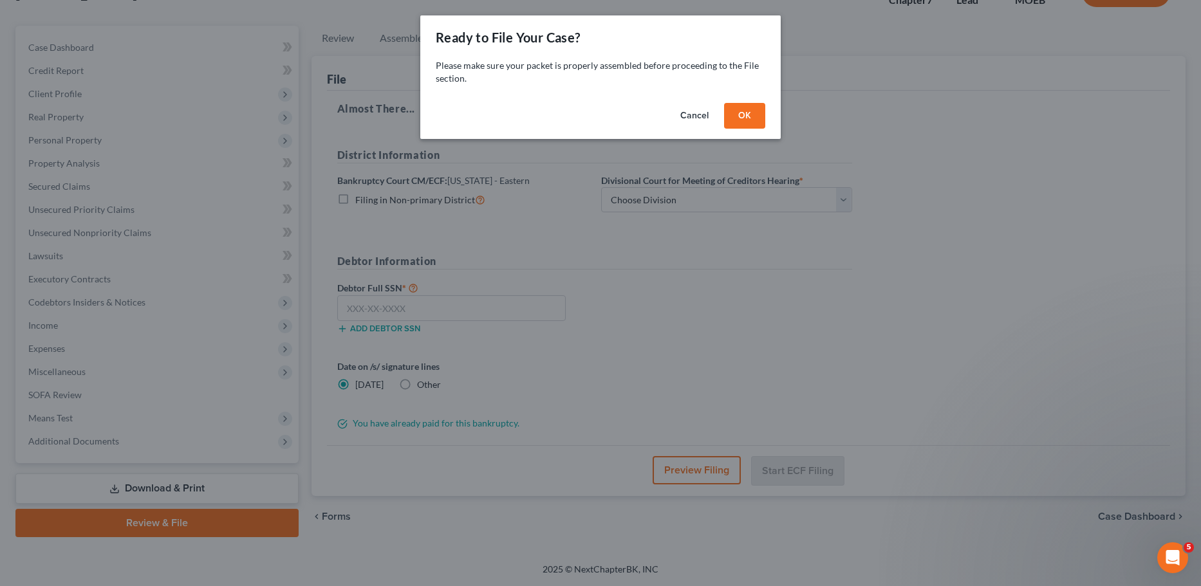
click at [743, 122] on button "OK" at bounding box center [744, 116] width 41 height 26
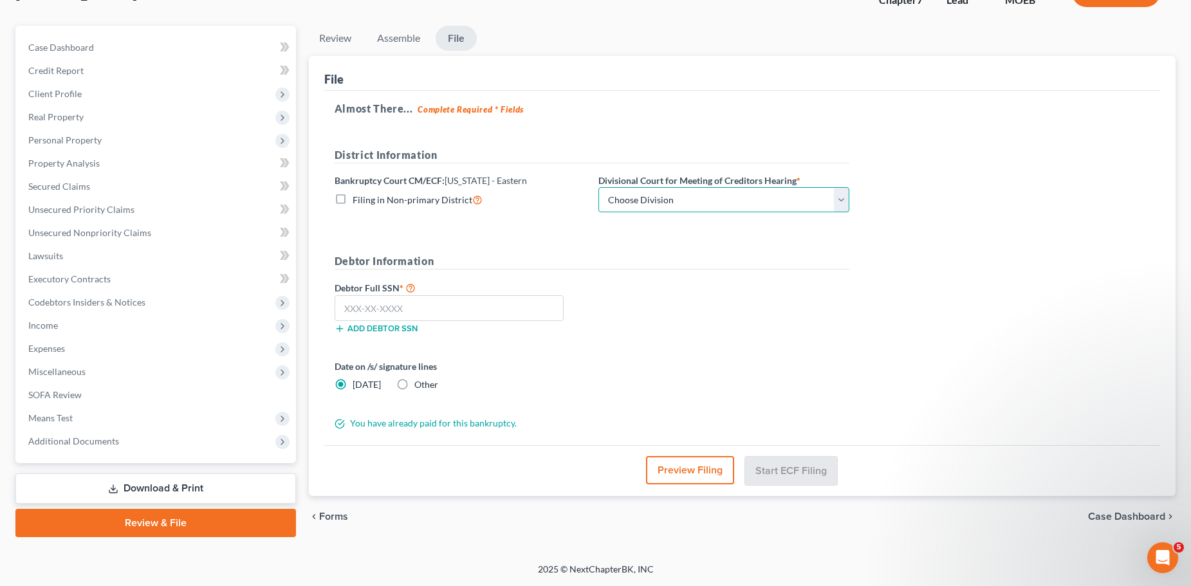
click at [684, 207] on select "Choose Division Cape Girardeau Hannibal [GEOGRAPHIC_DATA][PERSON_NAME]" at bounding box center [723, 200] width 251 height 26
select select "2"
click at [598, 187] on select "Choose Division Cape Girardeau Hannibal [GEOGRAPHIC_DATA][PERSON_NAME]" at bounding box center [723, 200] width 251 height 26
click at [480, 308] on input "text" at bounding box center [449, 308] width 229 height 26
paste input "500-11-9459"
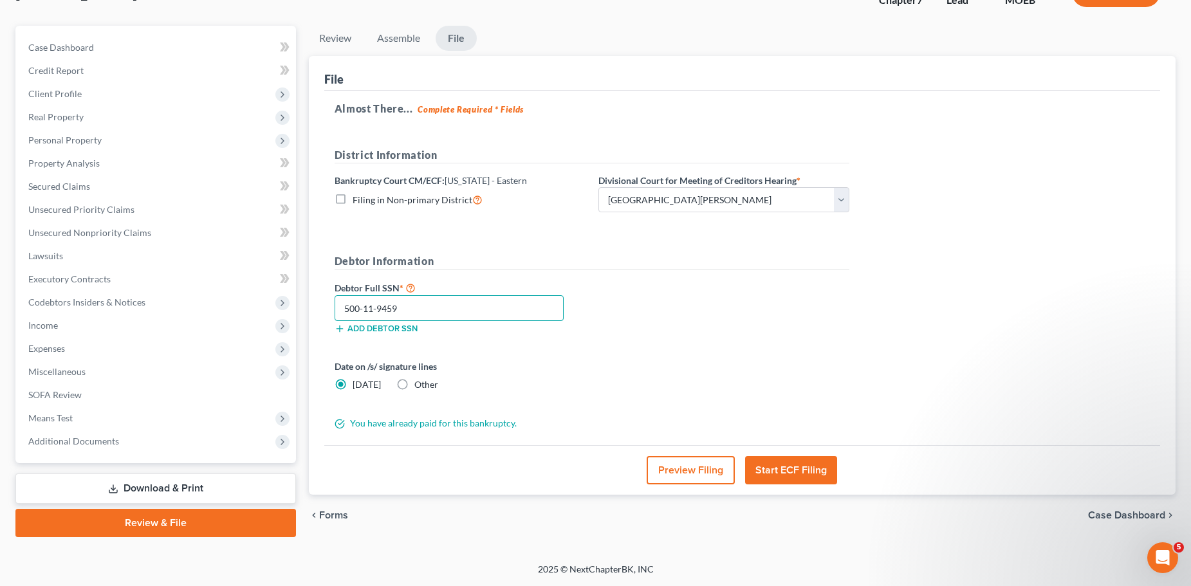
type input "500-11-9459"
click at [786, 468] on button "Start ECF Filing" at bounding box center [791, 470] width 92 height 28
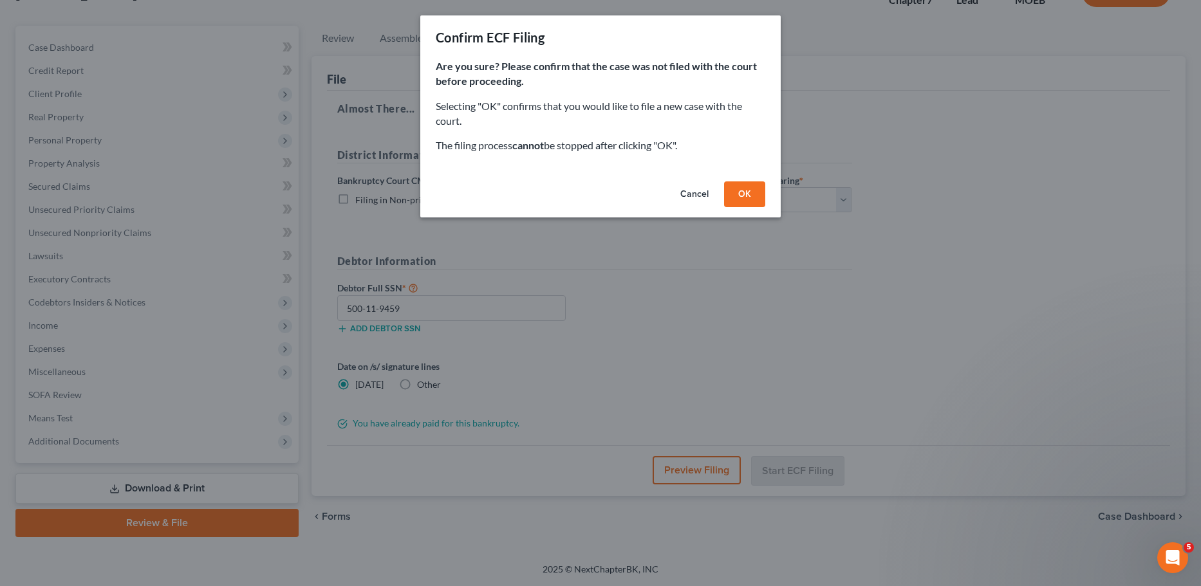
click at [728, 192] on button "OK" at bounding box center [744, 194] width 41 height 26
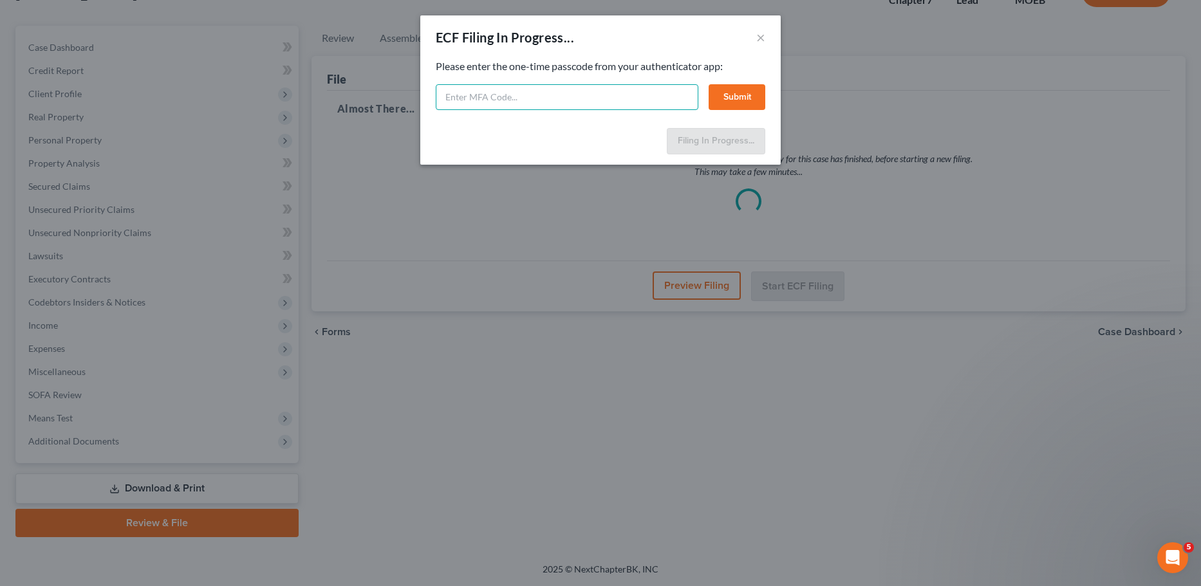
click at [562, 97] on input "text" at bounding box center [567, 97] width 263 height 26
type input "533990"
click at [723, 98] on button "Submit" at bounding box center [736, 97] width 57 height 26
